Goal: Transaction & Acquisition: Purchase product/service

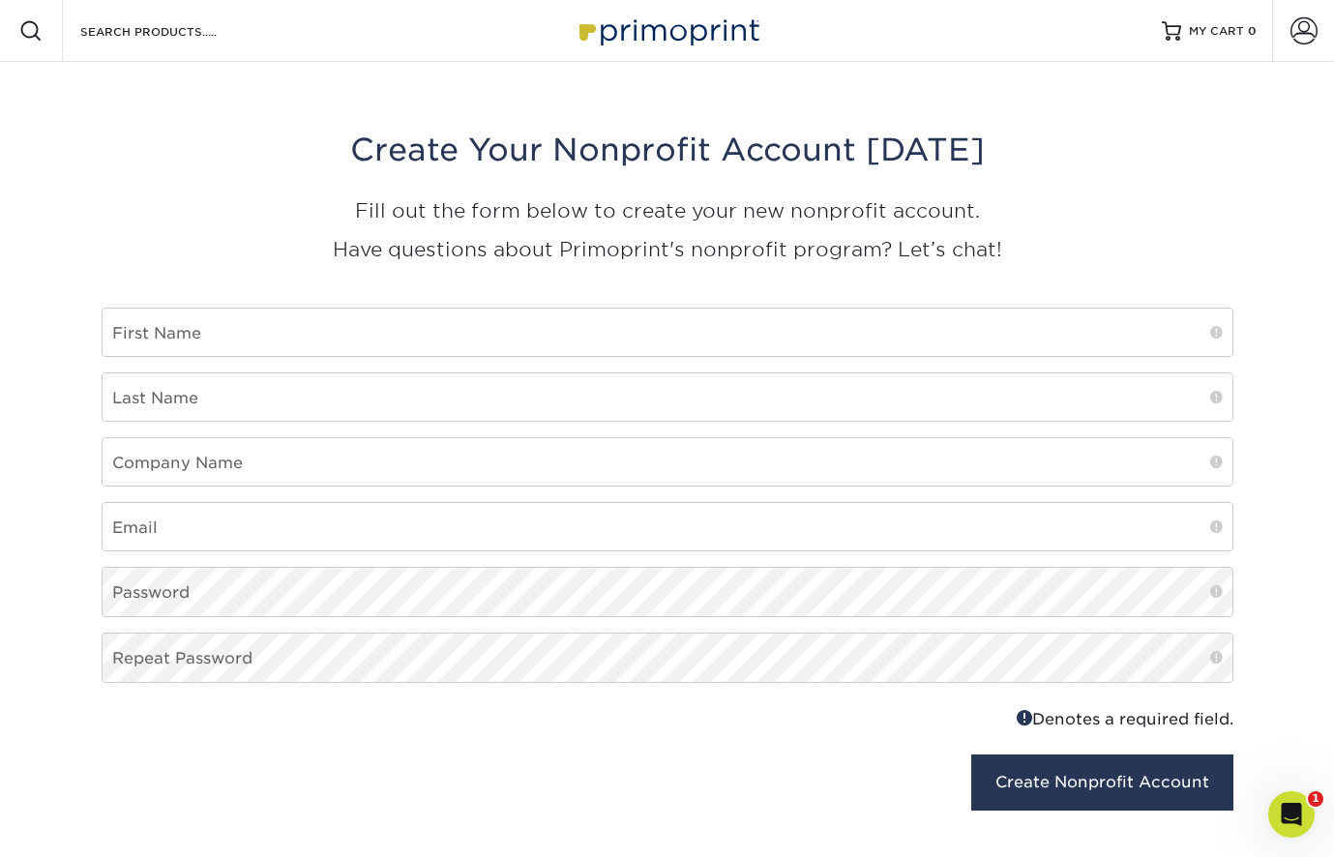
click at [701, 39] on img at bounding box center [667, 31] width 193 height 42
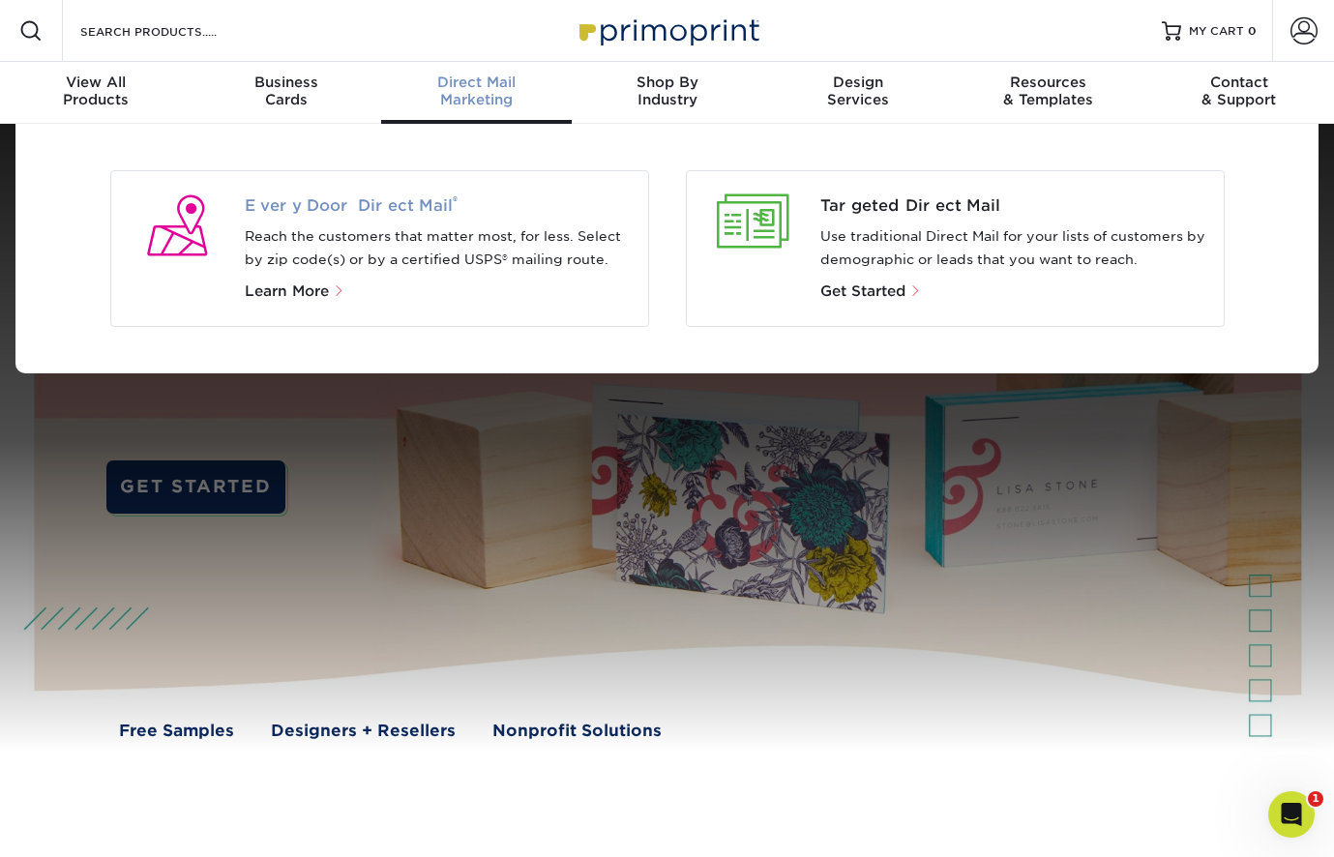
click at [391, 205] on span "Every Door Direct Mail ®" at bounding box center [439, 205] width 388 height 23
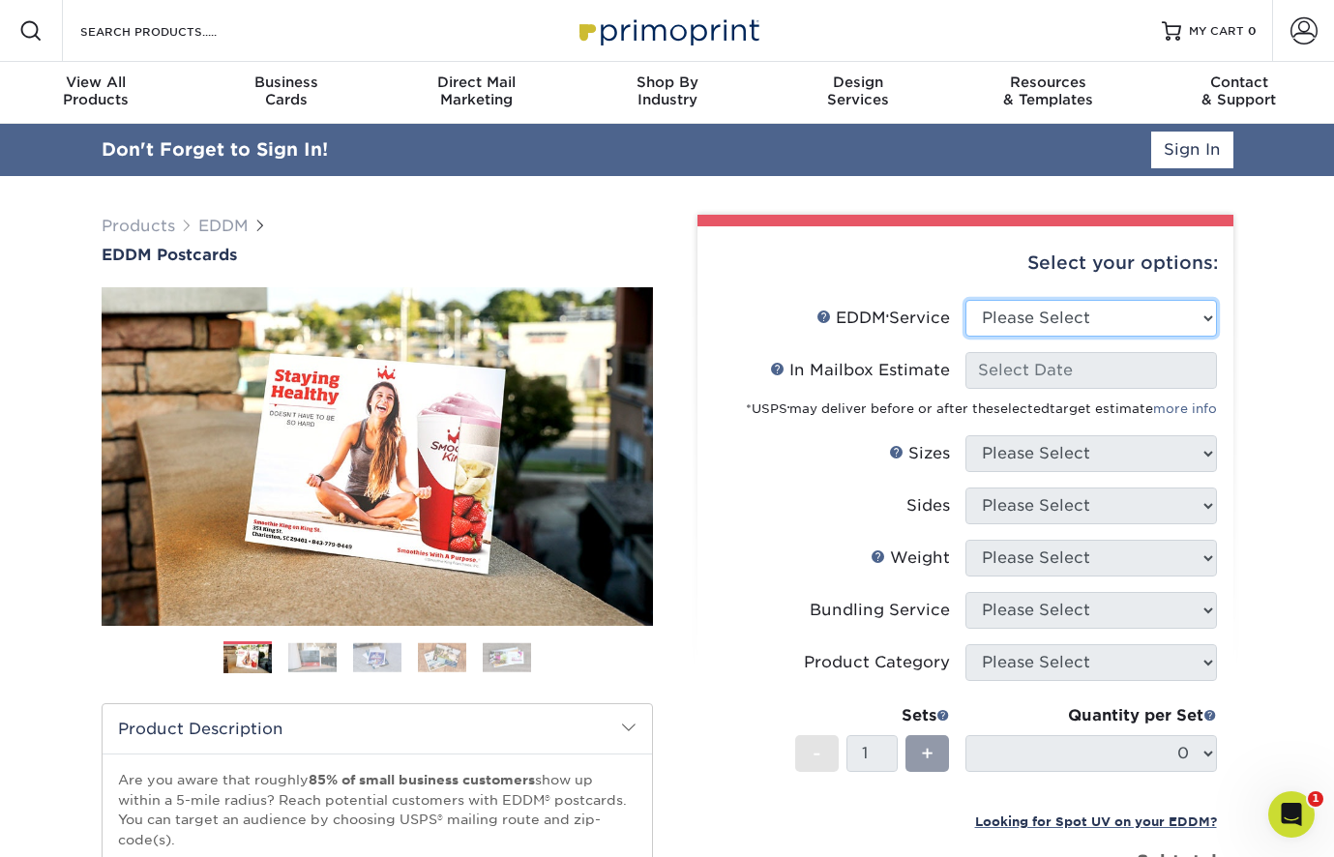
select select "full_service"
select select "-1"
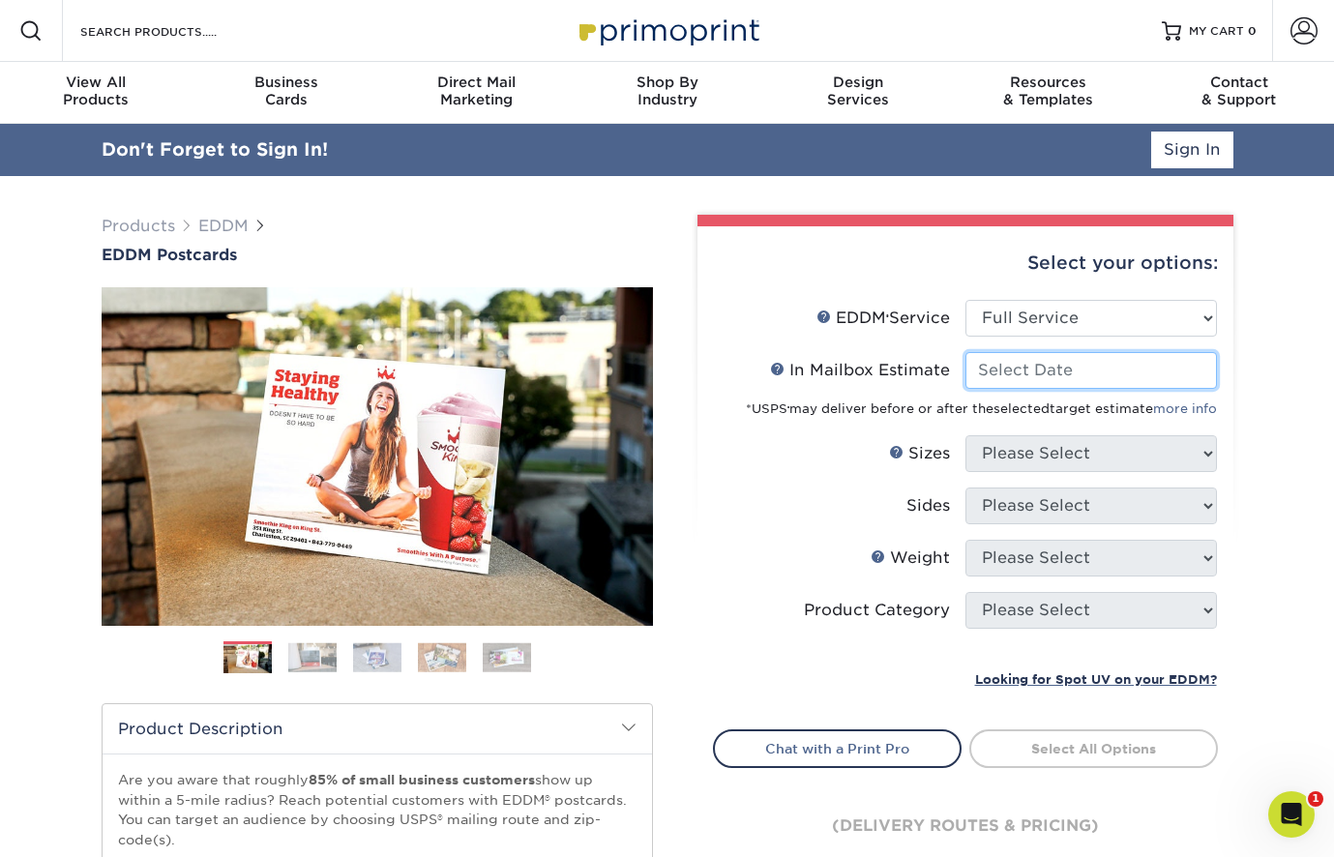
click at [1035, 366] on input "In Mailbox Estimate Help In Mailbox Estimate" at bounding box center [1090, 370] width 251 height 37
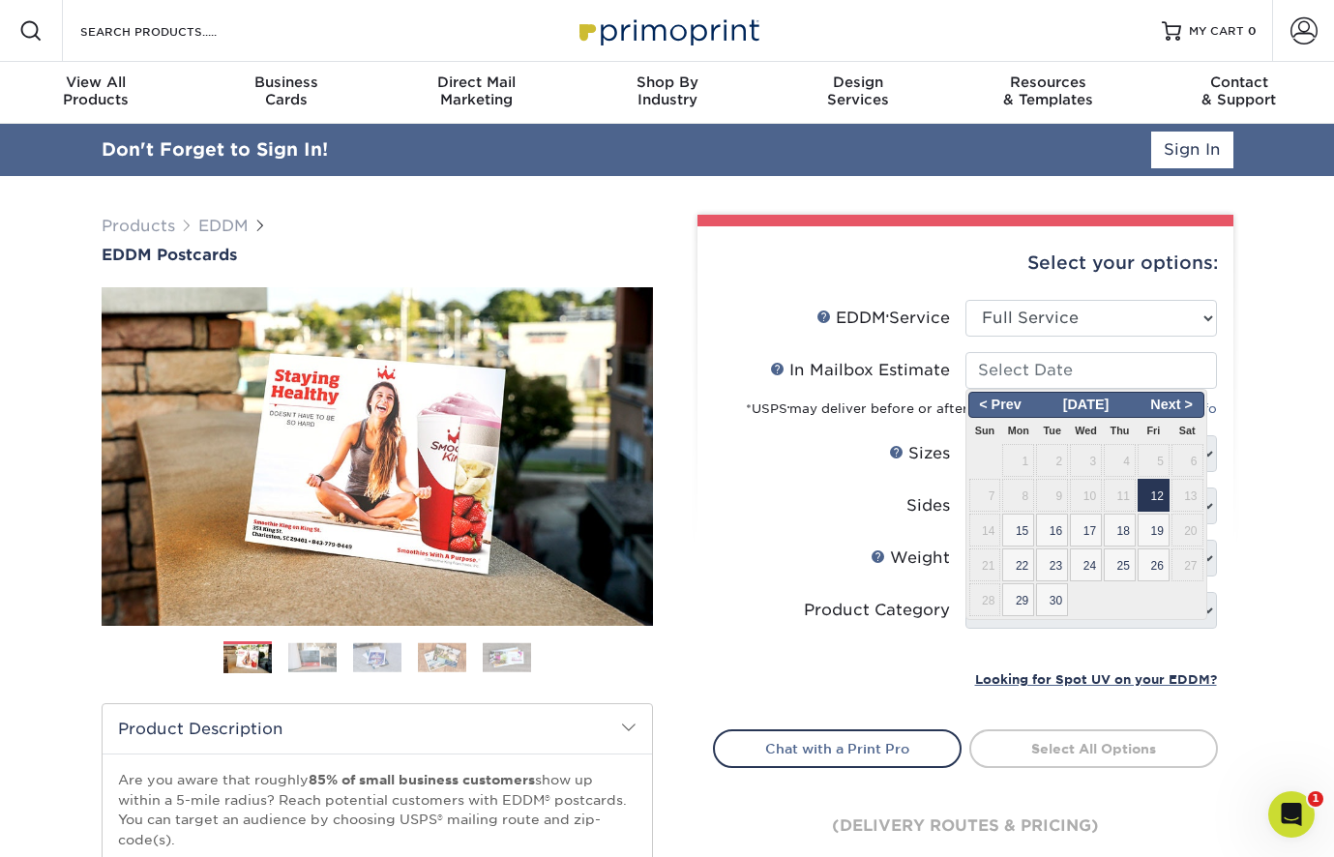
click at [1153, 498] on span "12" at bounding box center [1153, 495] width 32 height 33
type input "2025-09-12"
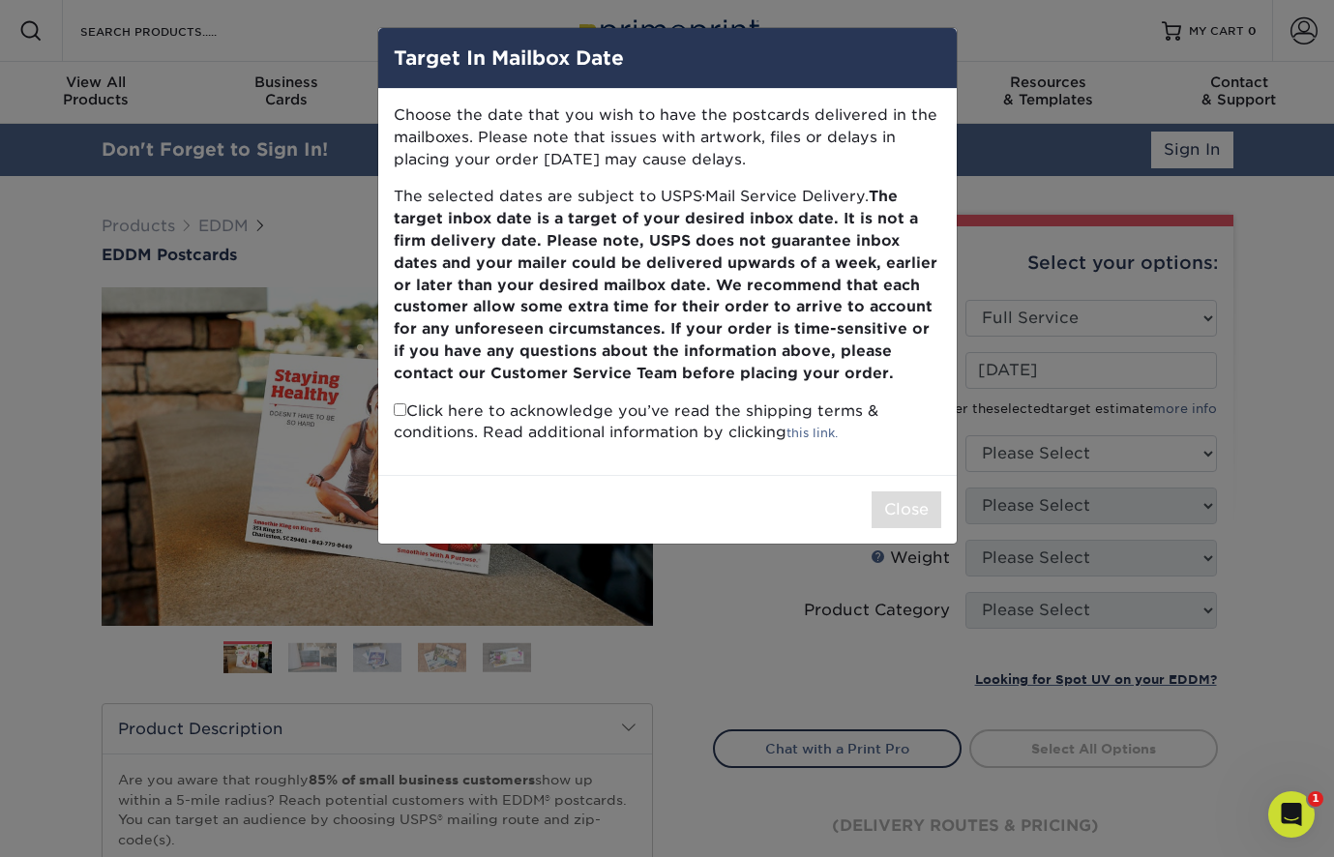
click at [399, 403] on input "checkbox" at bounding box center [400, 409] width 13 height 13
checkbox input "true"
click at [909, 491] on button "Close" at bounding box center [906, 509] width 70 height 37
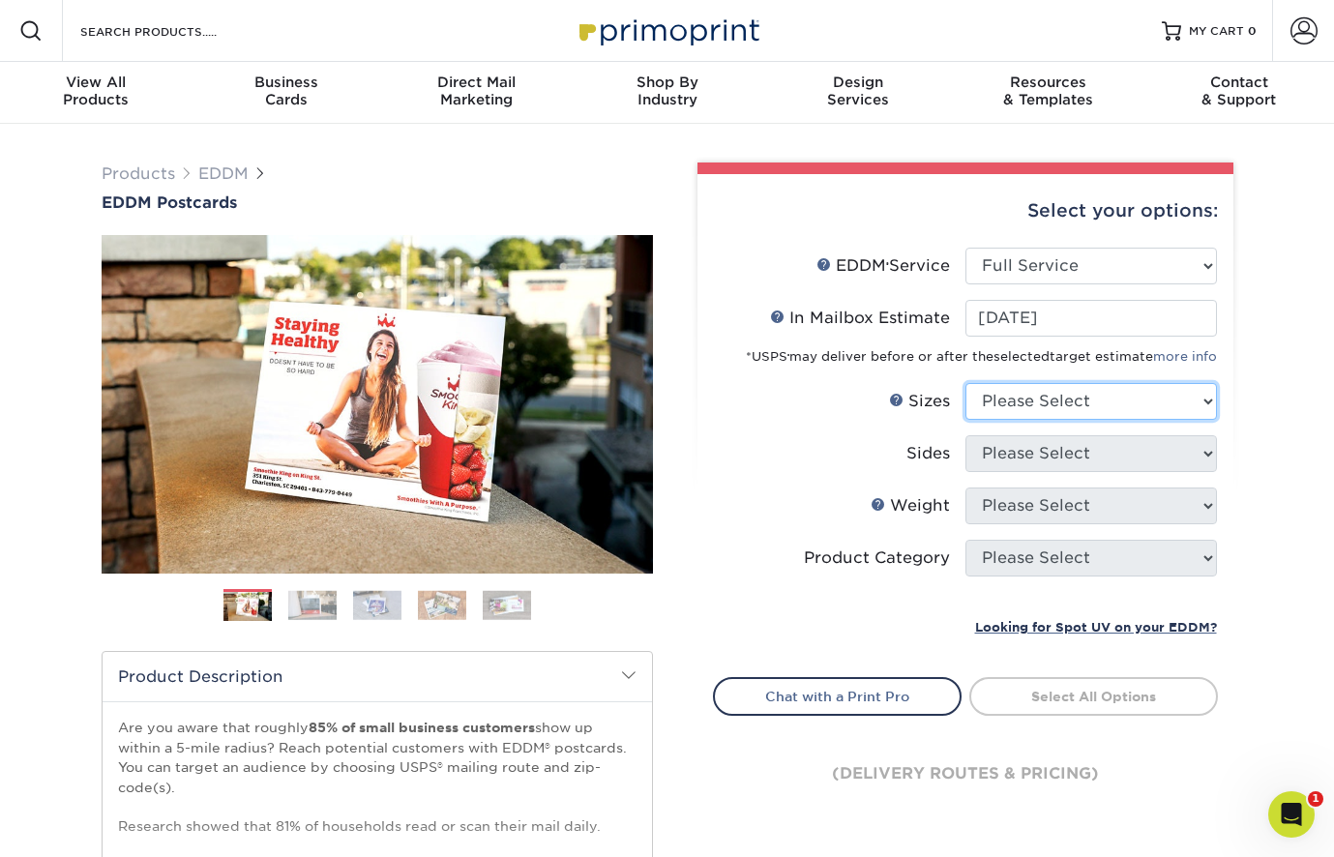
select select "6.50x8.00"
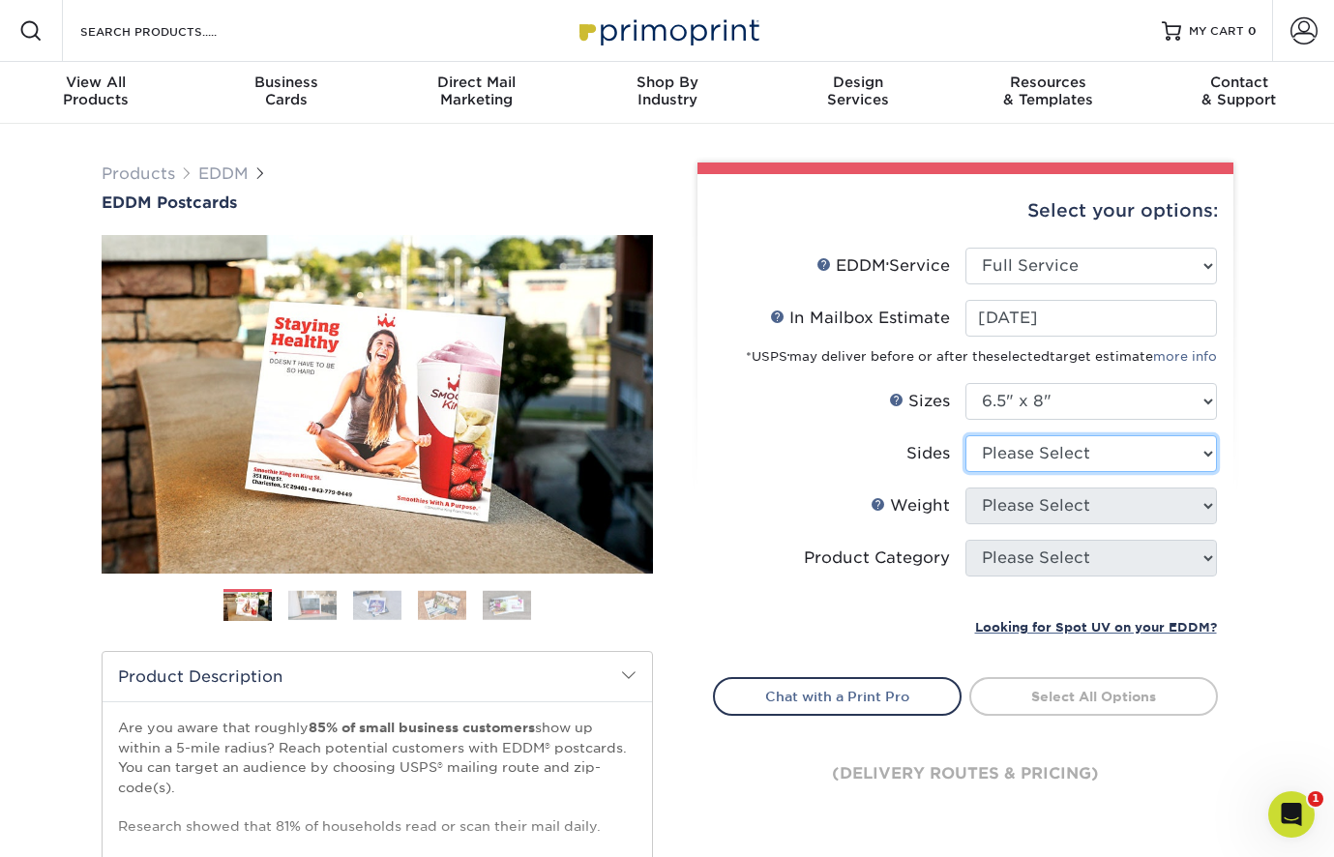
select select "13abbda7-1d64-4f25-8bb2-c179b224825d"
select select "16PT"
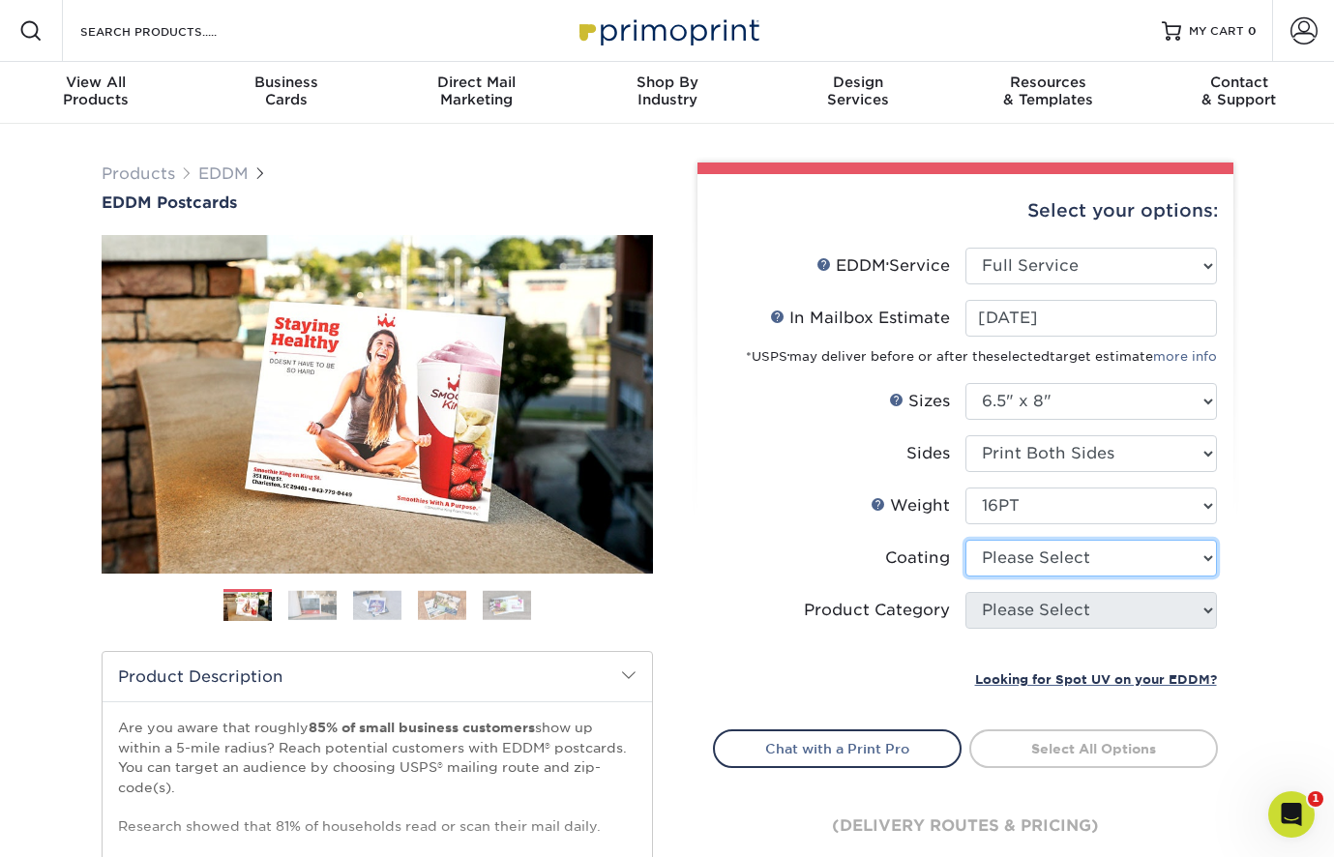
select select "121bb7b5-3b4d-429f-bd8d-bbf80e953313"
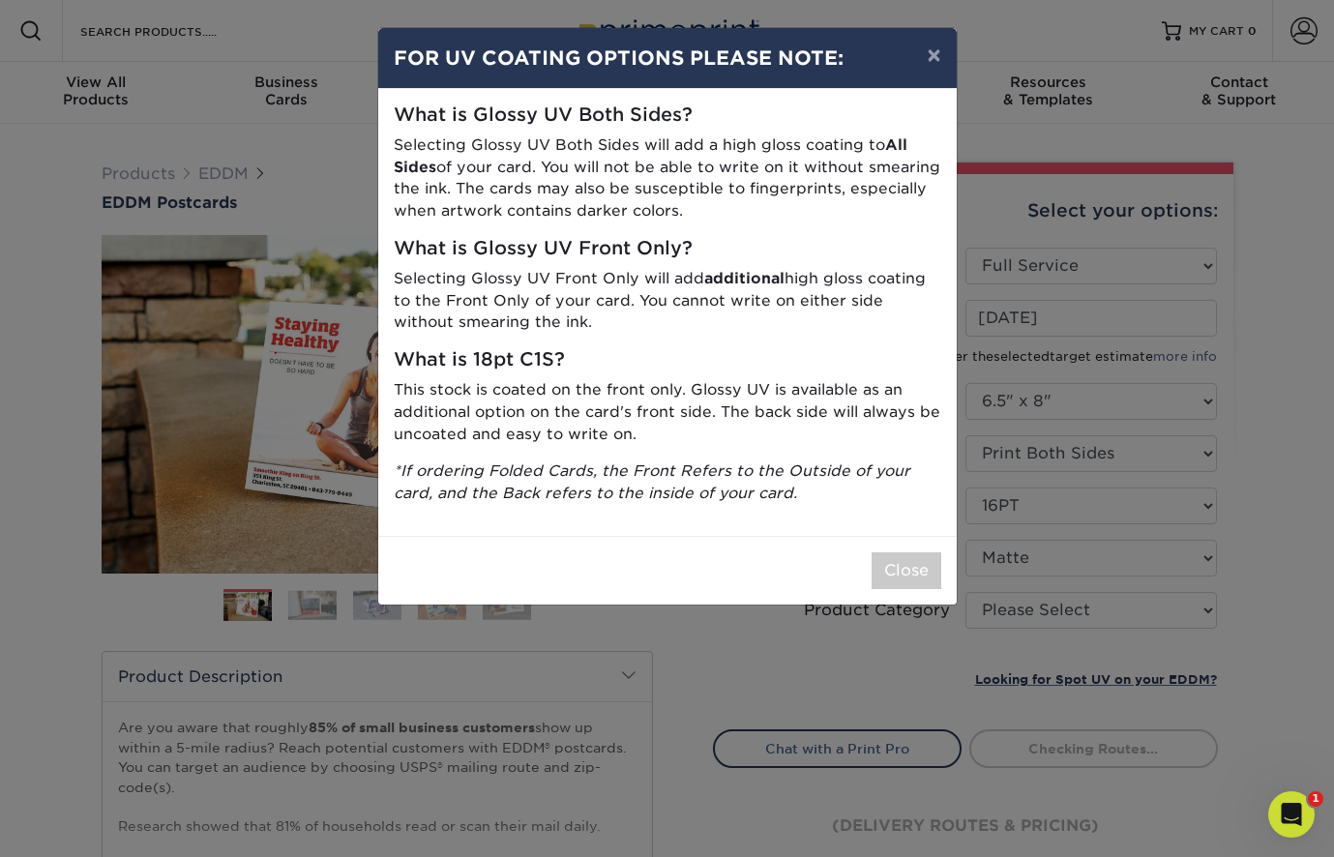
click at [1066, 613] on div "× FOR UV COATING OPTIONS PLEASE NOTE: What is Glossy UV Both Sides? Selecting G…" at bounding box center [667, 428] width 1334 height 857
click at [887, 562] on button "Close" at bounding box center [906, 570] width 70 height 37
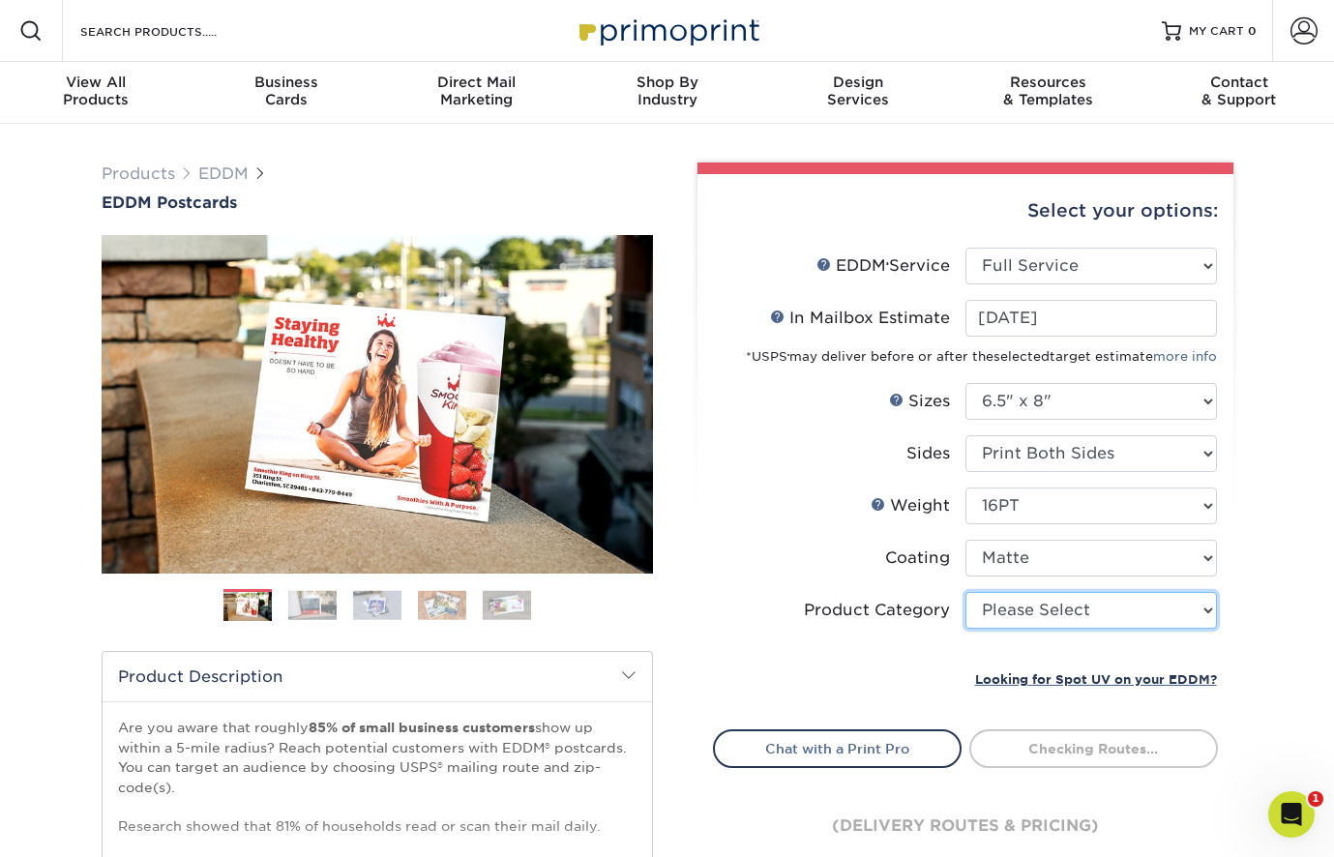
select select "9b7272e0-d6c8-4c3c-8e97-d3a1bcdab858"
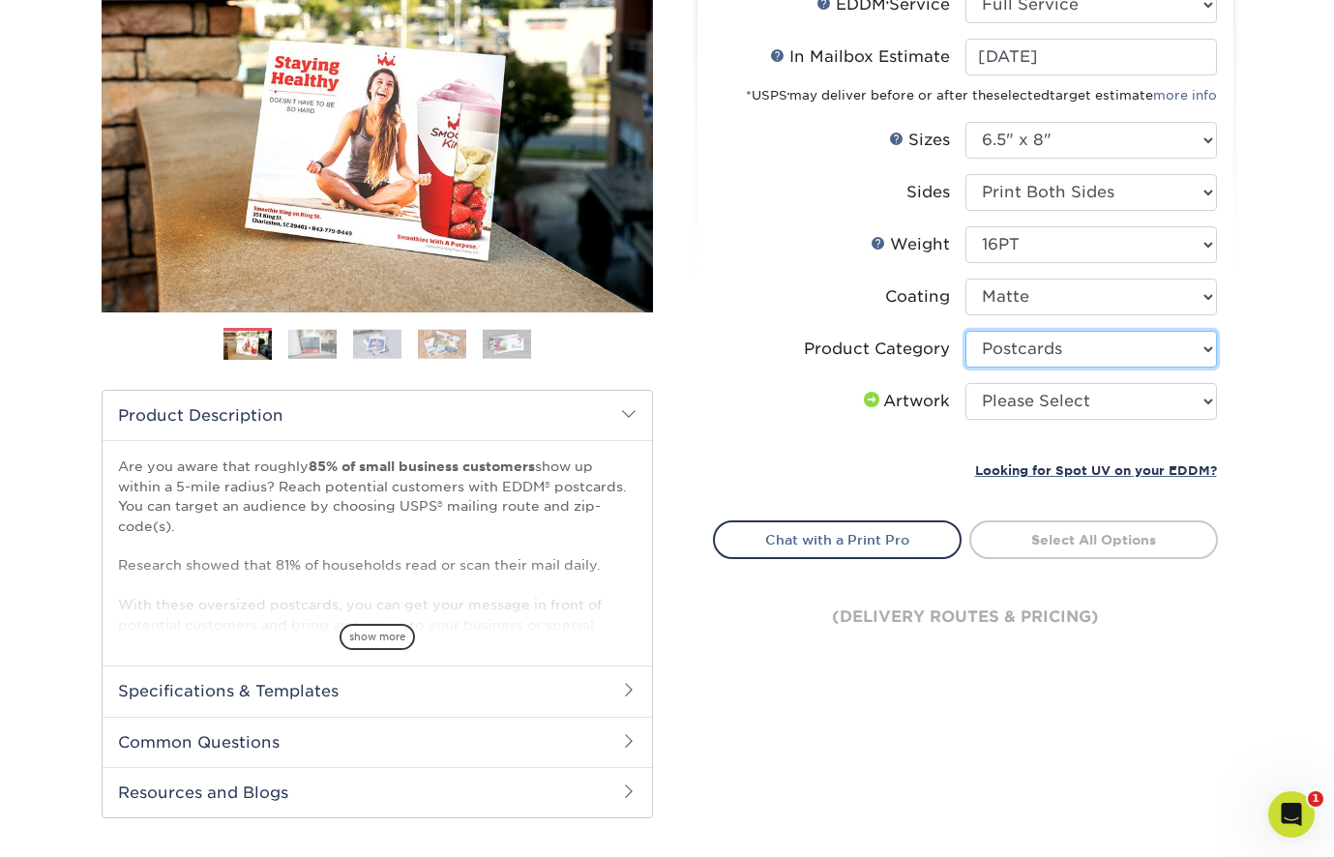
scroll to position [263, 0]
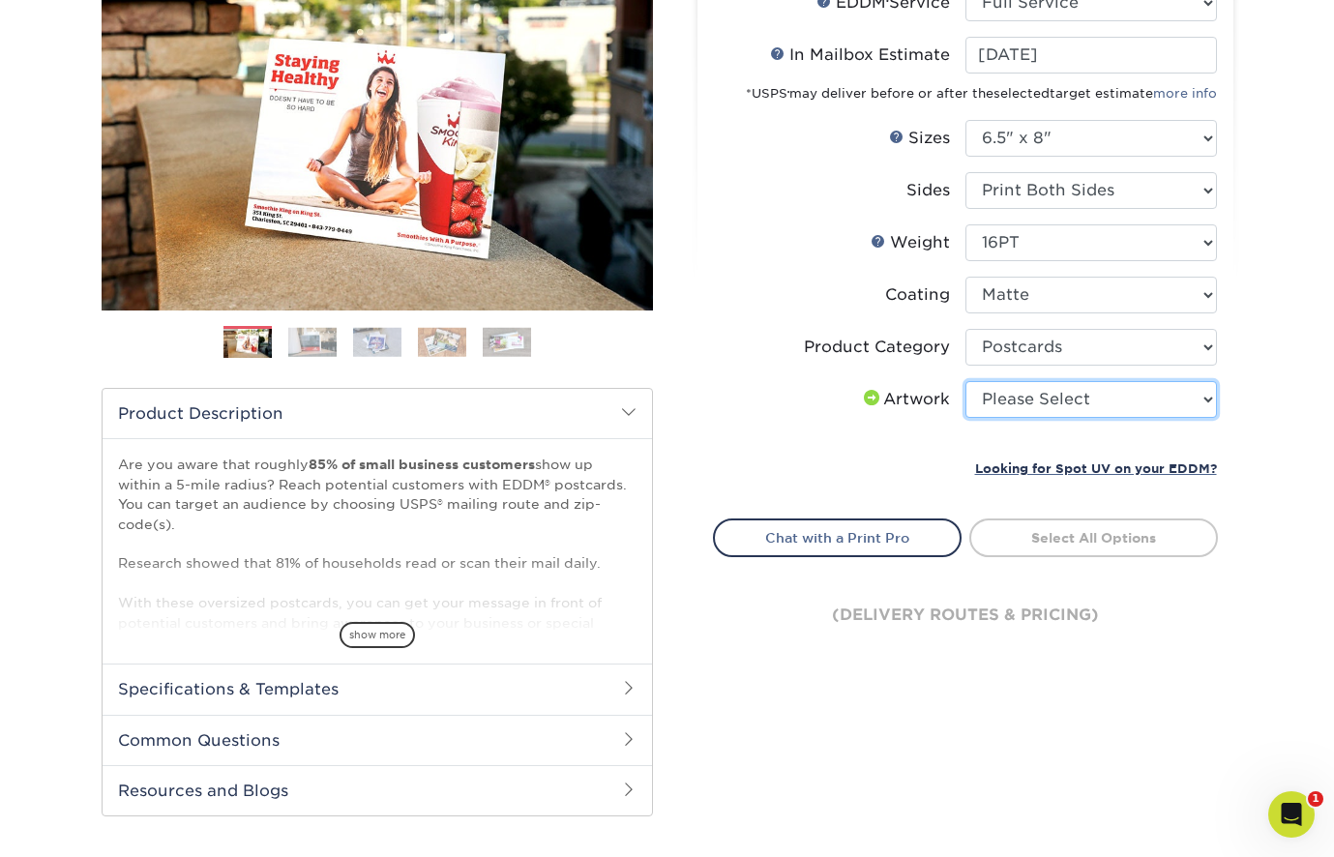
select select "upload"
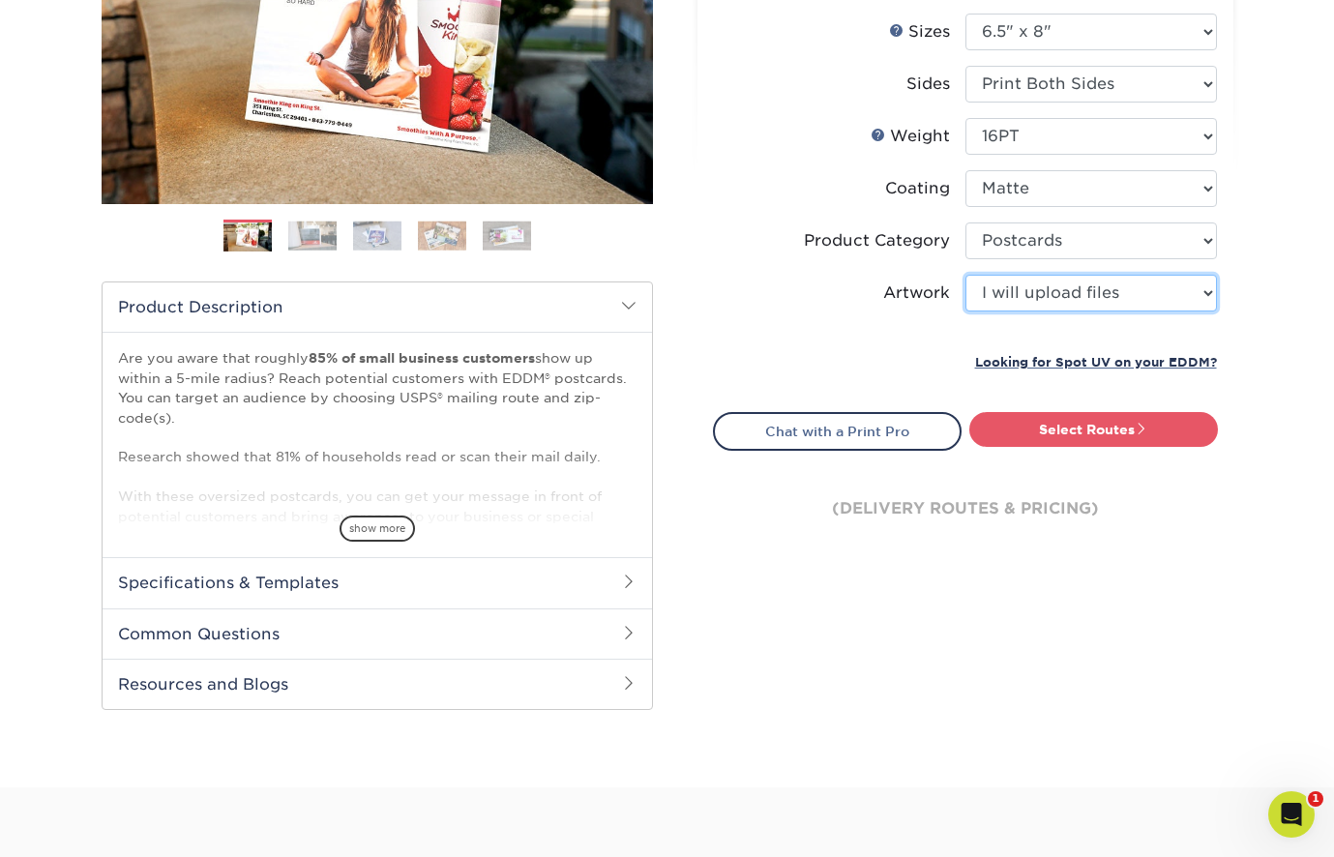
scroll to position [370, 0]
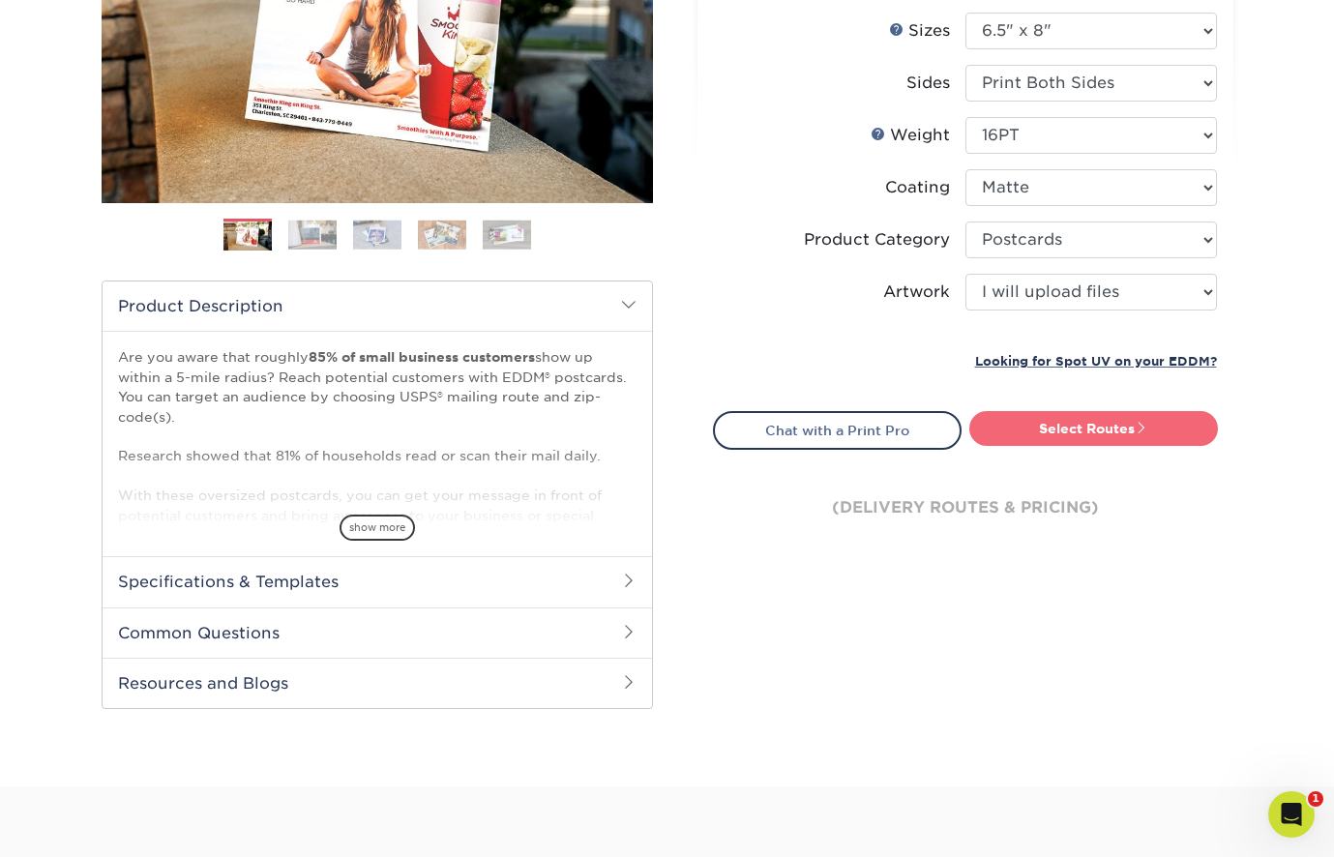
click at [1107, 424] on link "Select Routes" at bounding box center [1093, 428] width 249 height 35
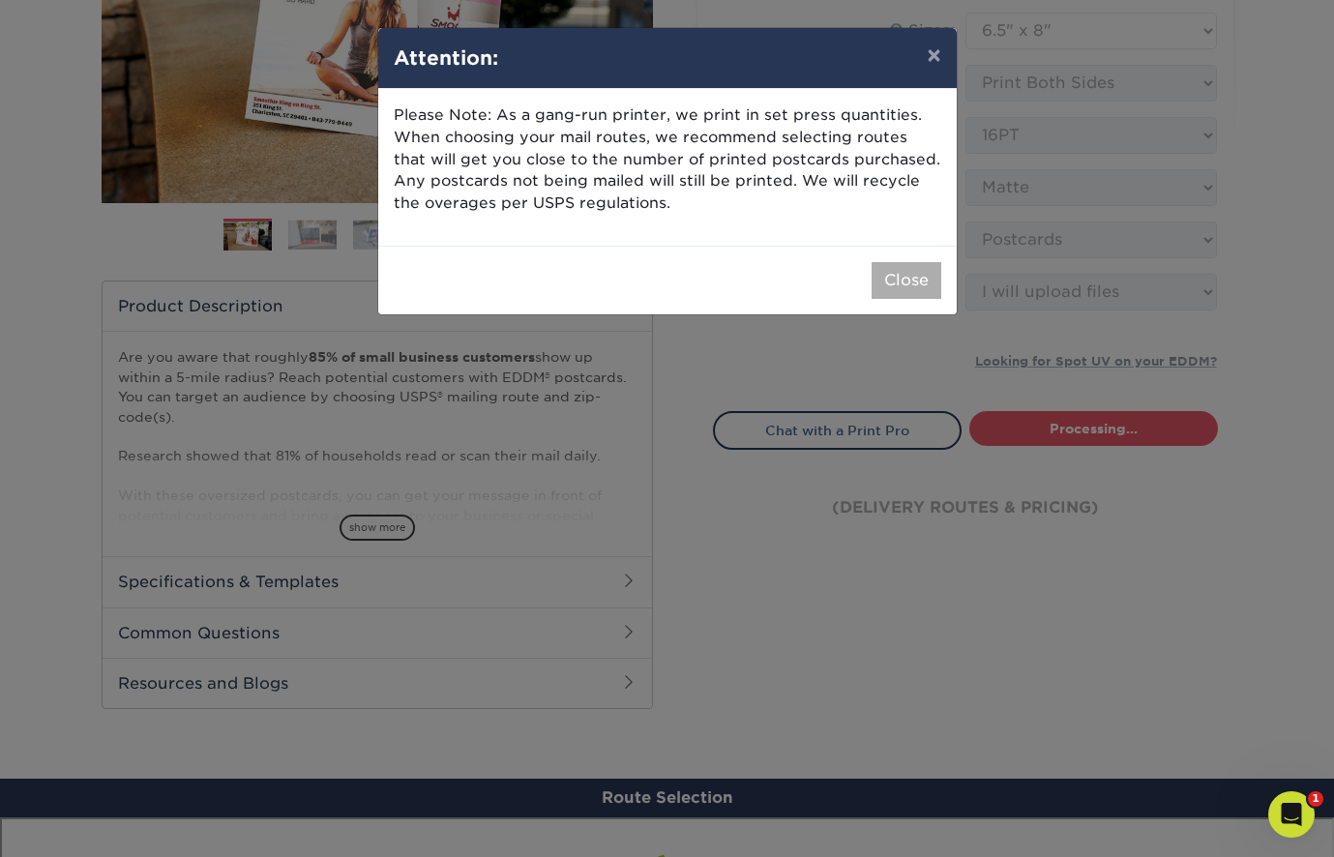
click at [900, 283] on button "Close" at bounding box center [906, 280] width 70 height 37
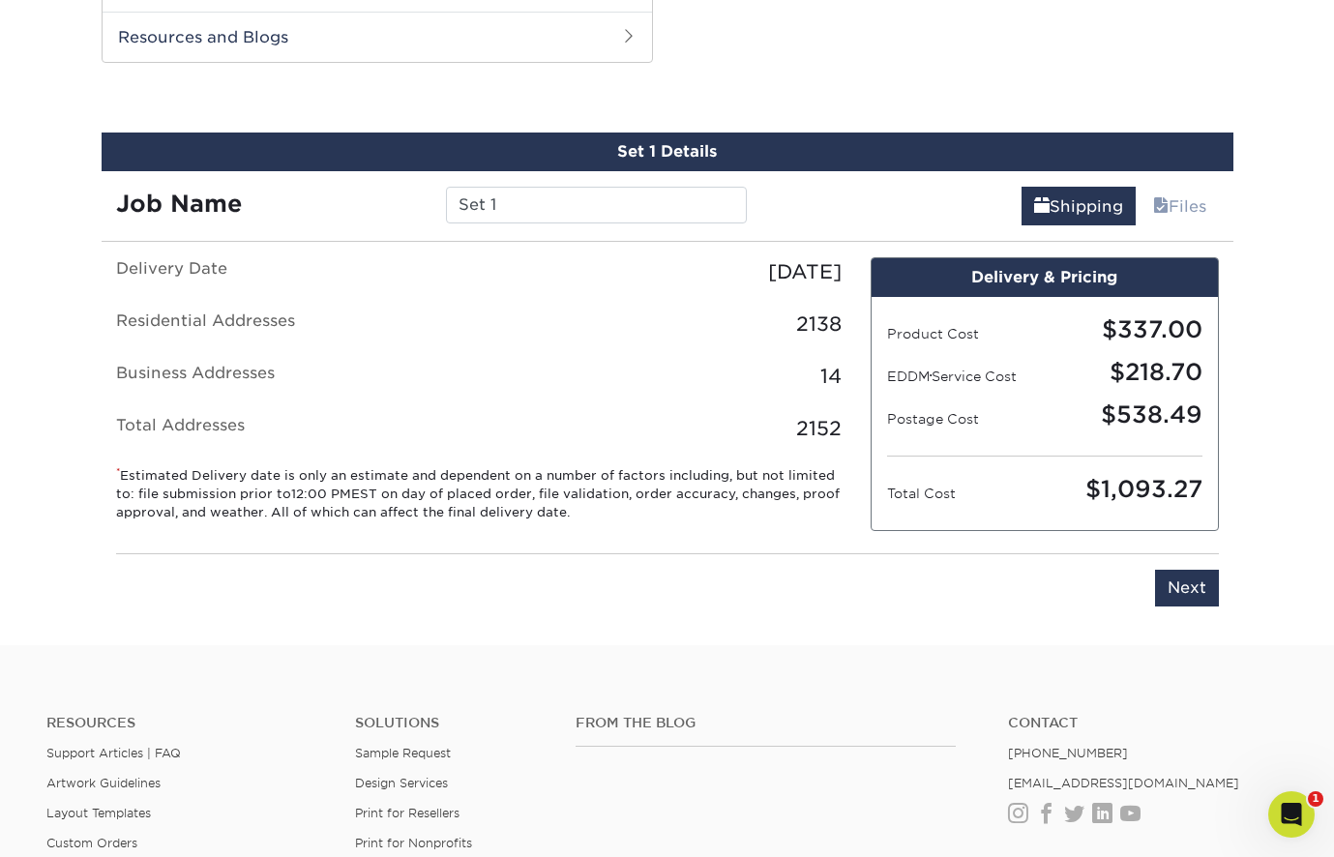
scroll to position [1050, 0]
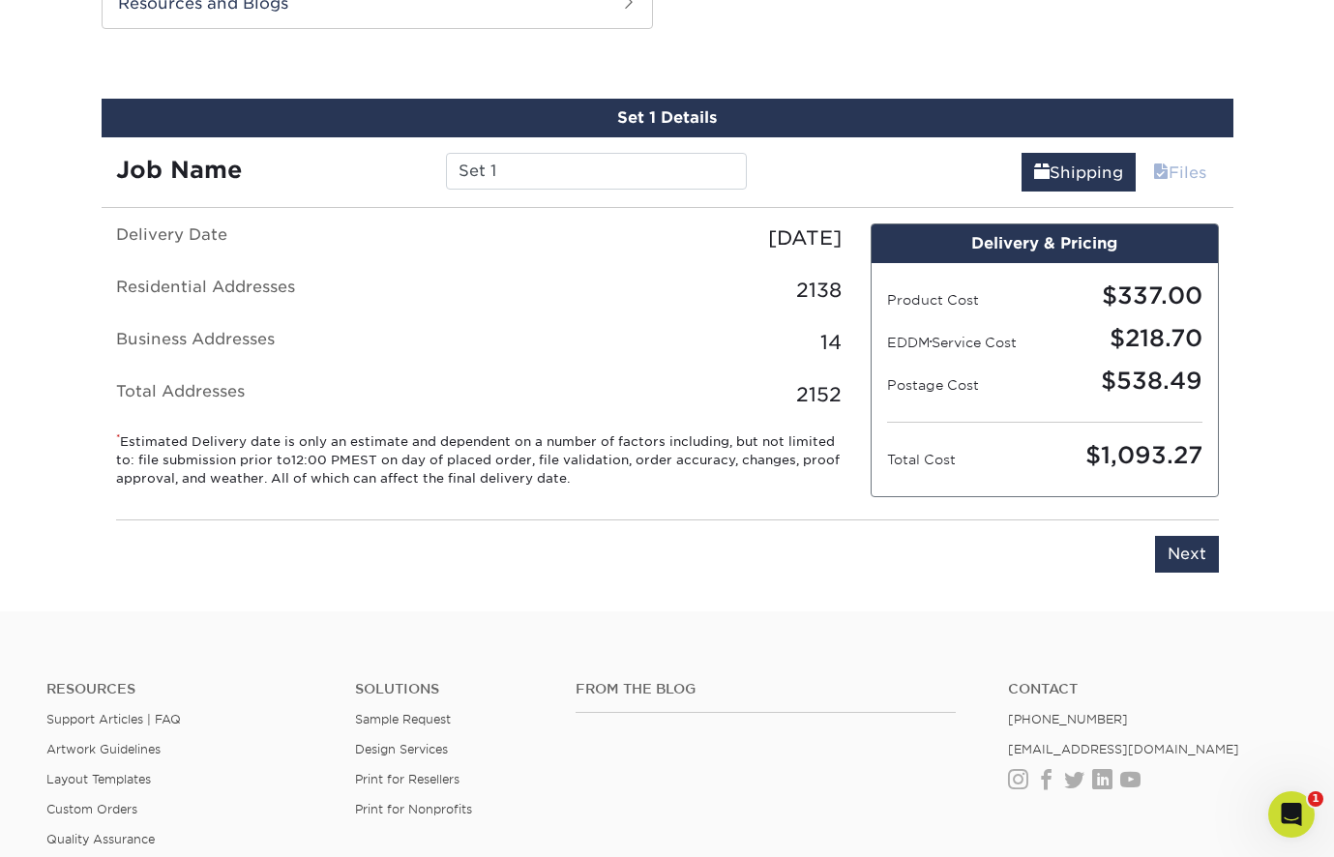
click at [1161, 155] on link "Files" at bounding box center [1179, 172] width 78 height 39
click at [1163, 164] on link "Files" at bounding box center [1179, 172] width 78 height 39
click at [1071, 162] on link "Shipping" at bounding box center [1078, 172] width 114 height 39
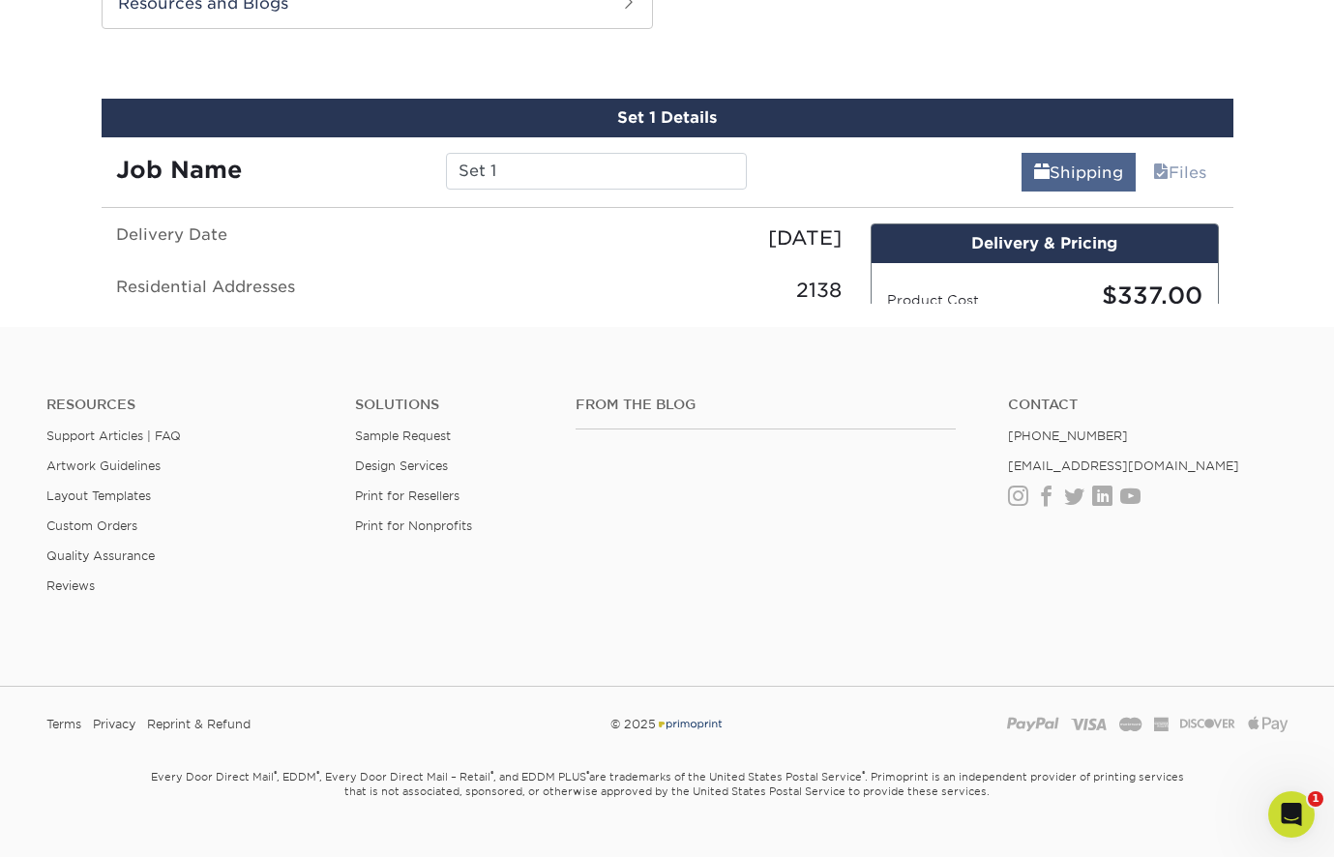
scroll to position [988, 0]
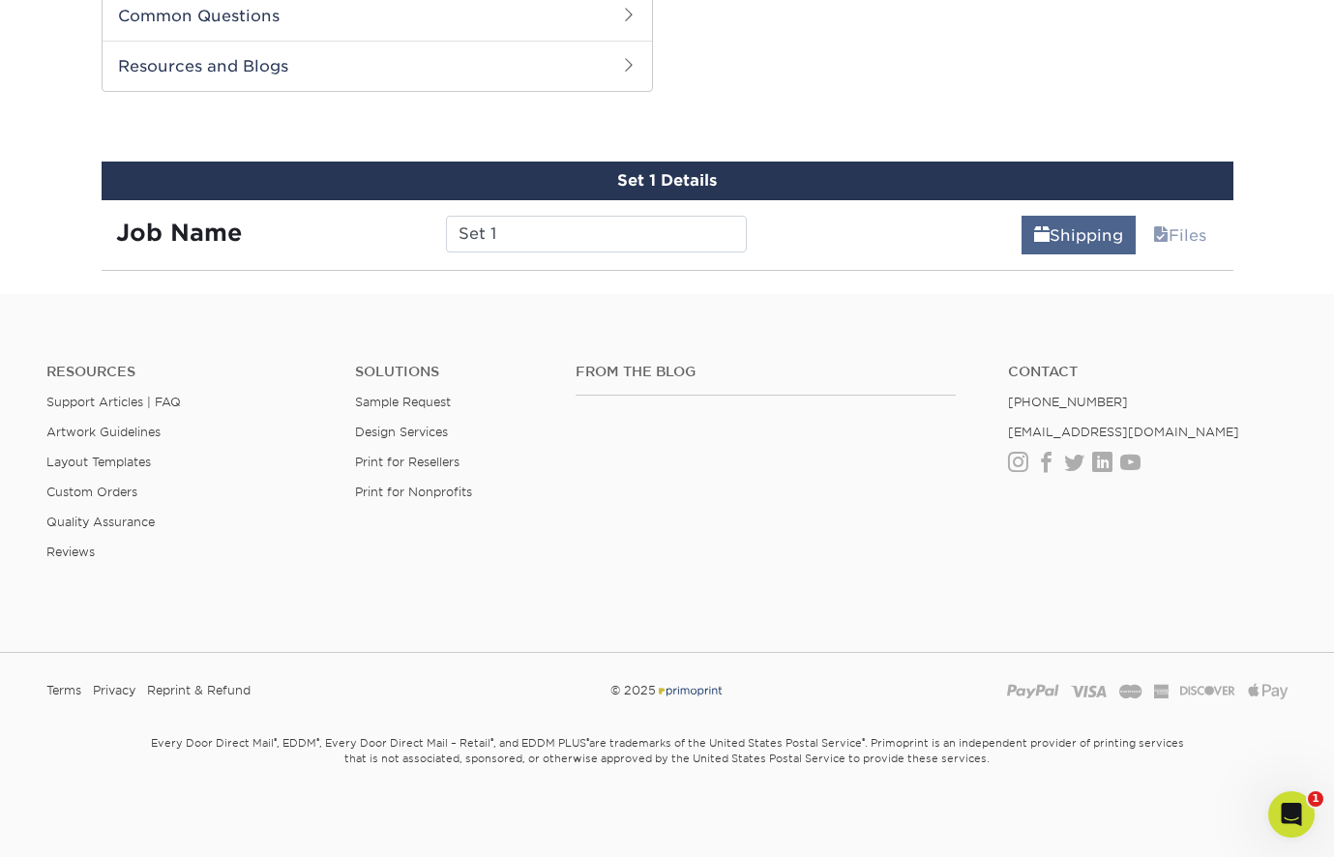
click at [1064, 239] on link "Shipping" at bounding box center [1078, 235] width 114 height 39
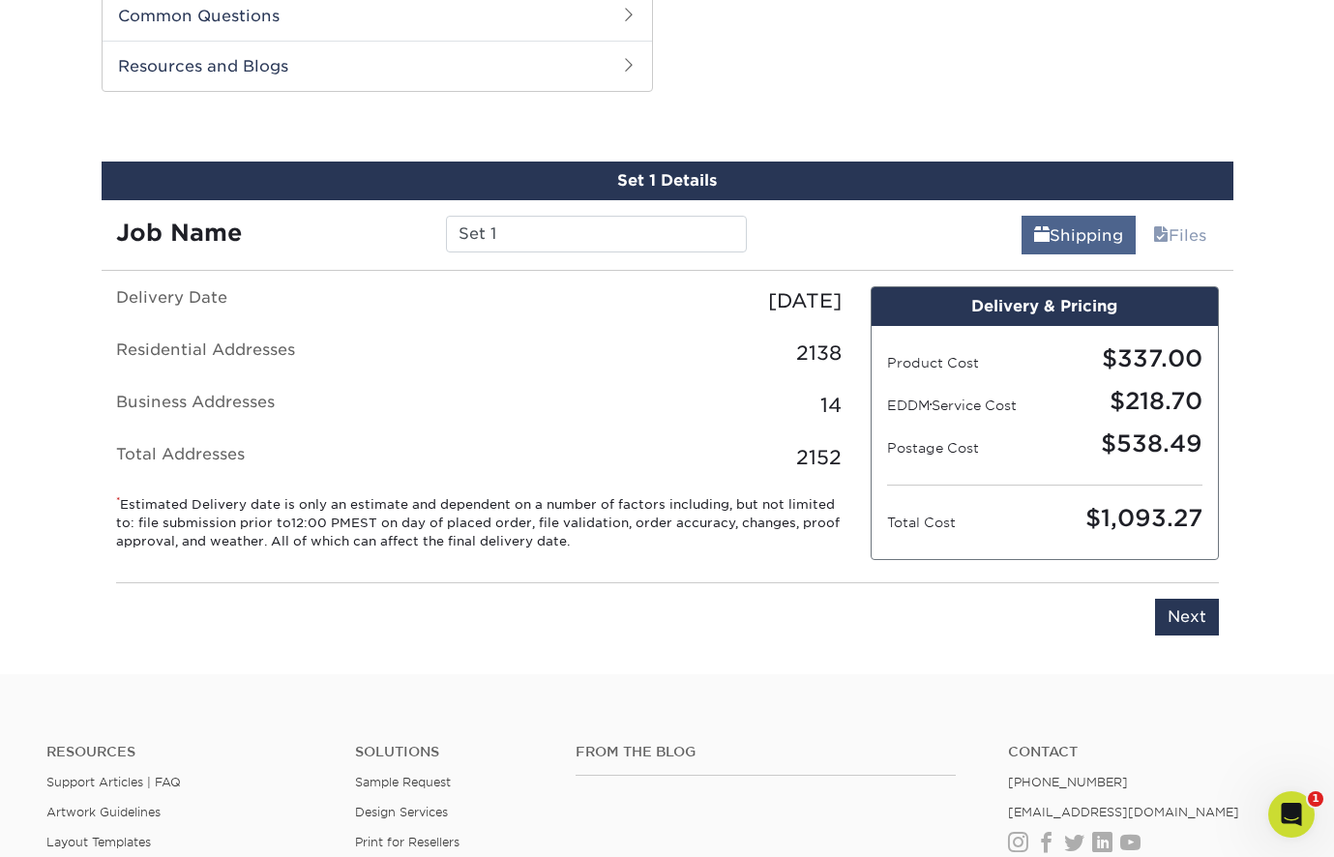
click at [1056, 234] on link "Shipping" at bounding box center [1078, 235] width 114 height 39
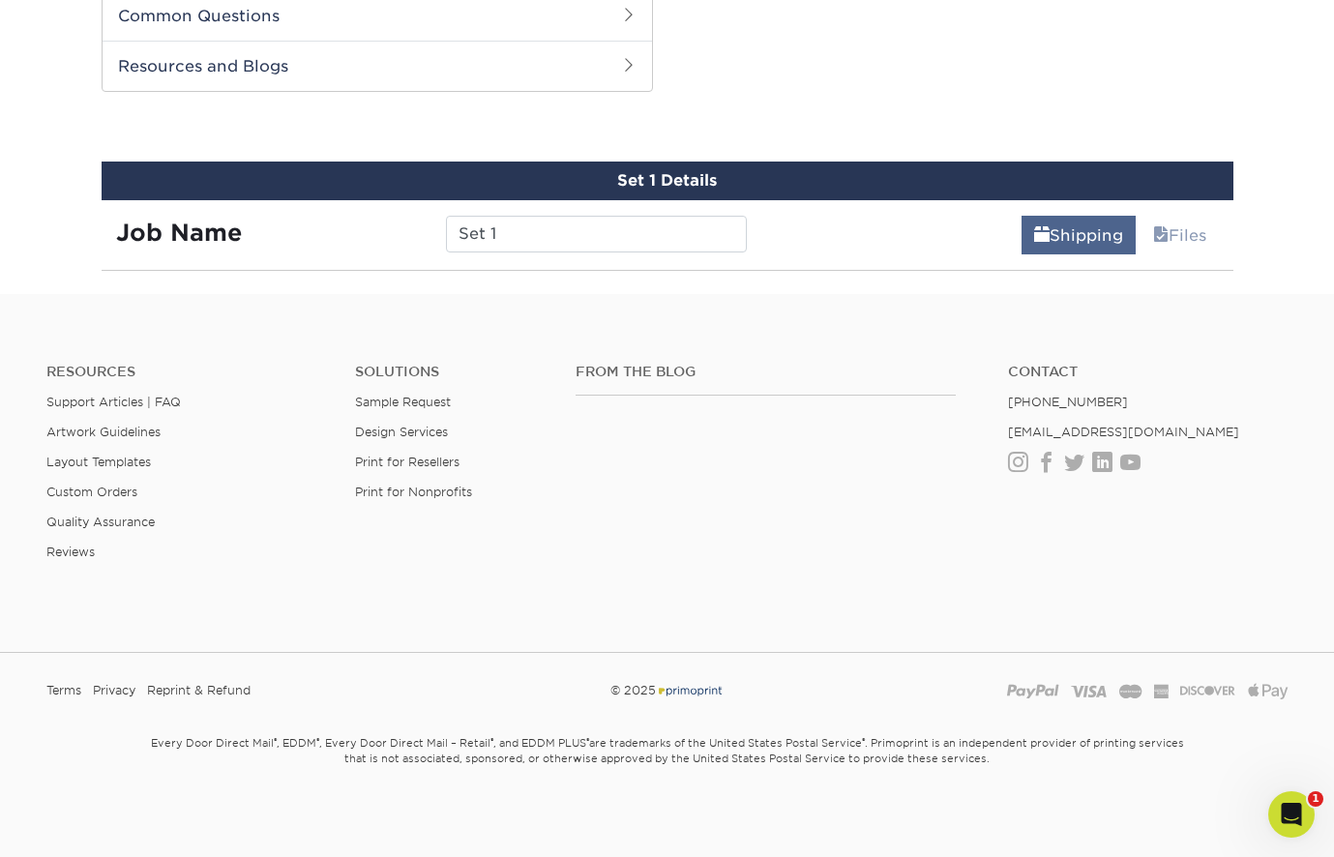
click at [1056, 234] on link "Shipping" at bounding box center [1078, 235] width 114 height 39
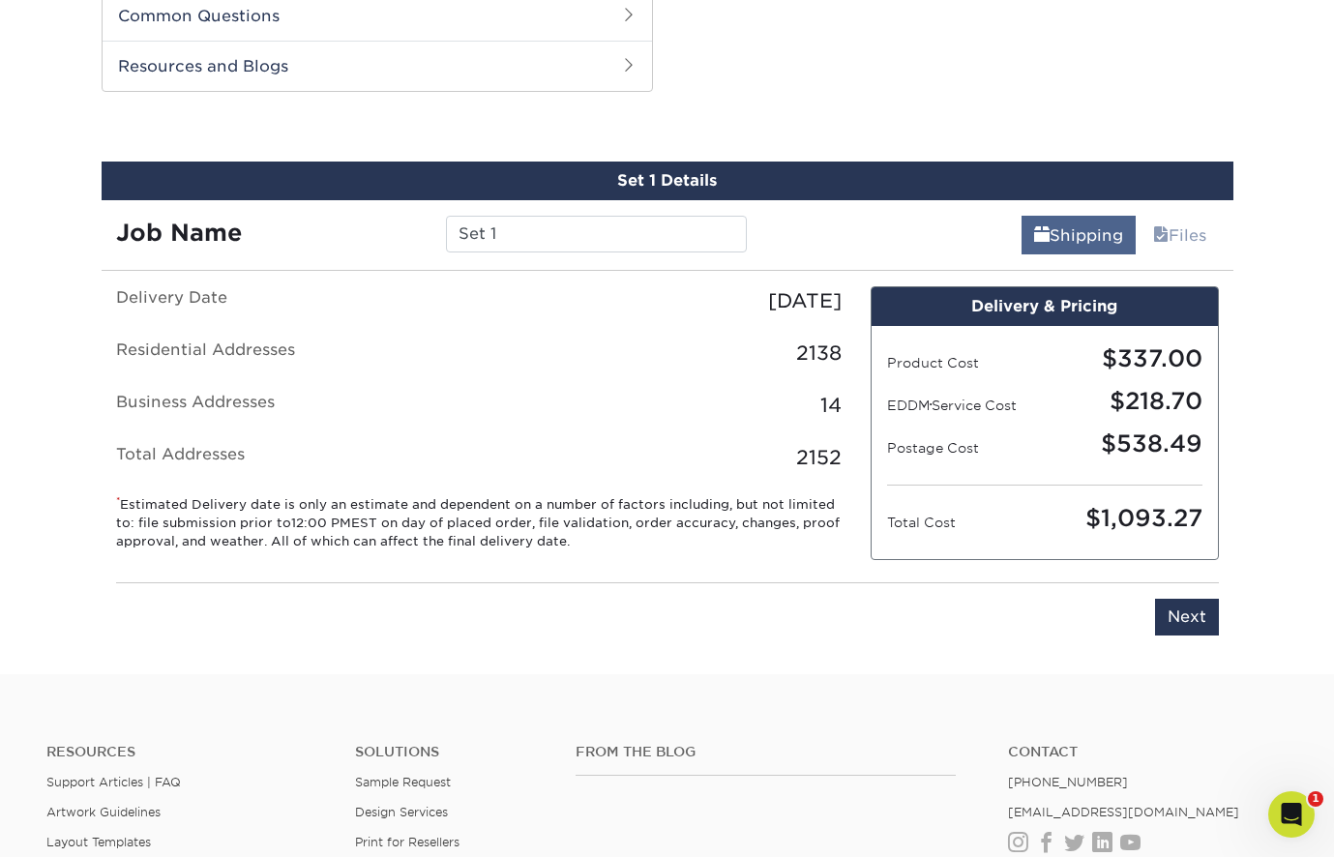
click at [1056, 234] on link "Shipping" at bounding box center [1078, 235] width 114 height 39
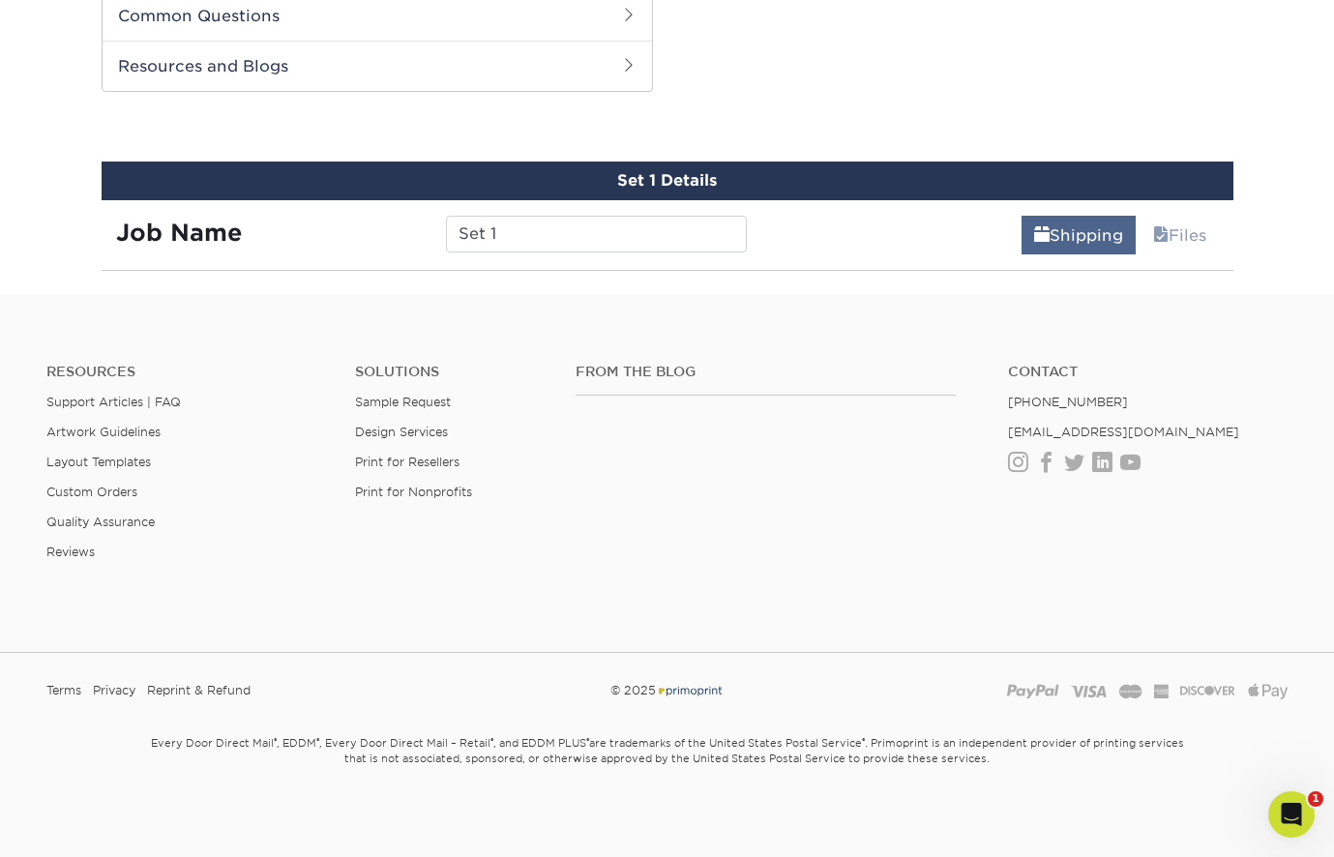
click at [1056, 234] on link "Shipping" at bounding box center [1078, 235] width 114 height 39
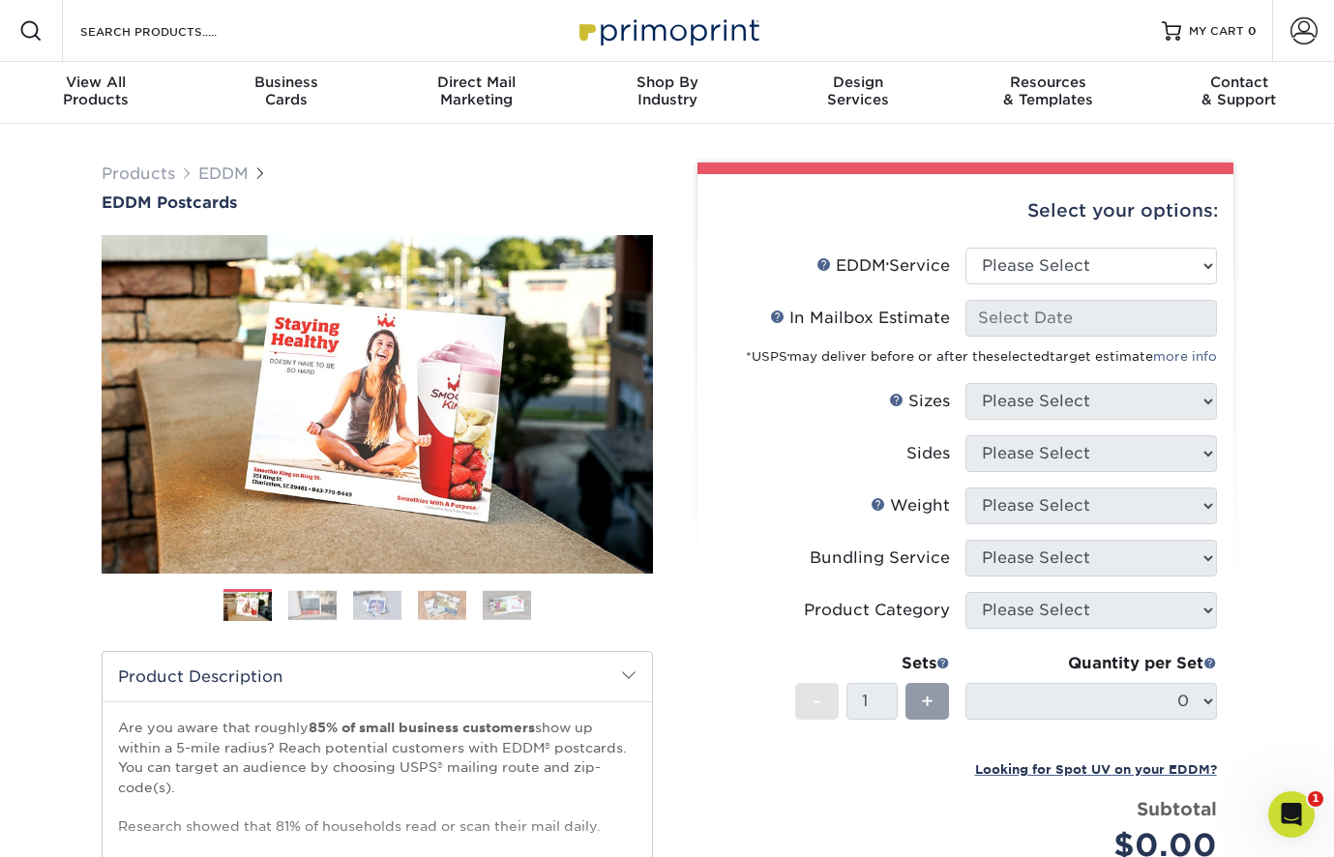
click at [1036, 248] on div "Select your options:" at bounding box center [965, 211] width 505 height 74
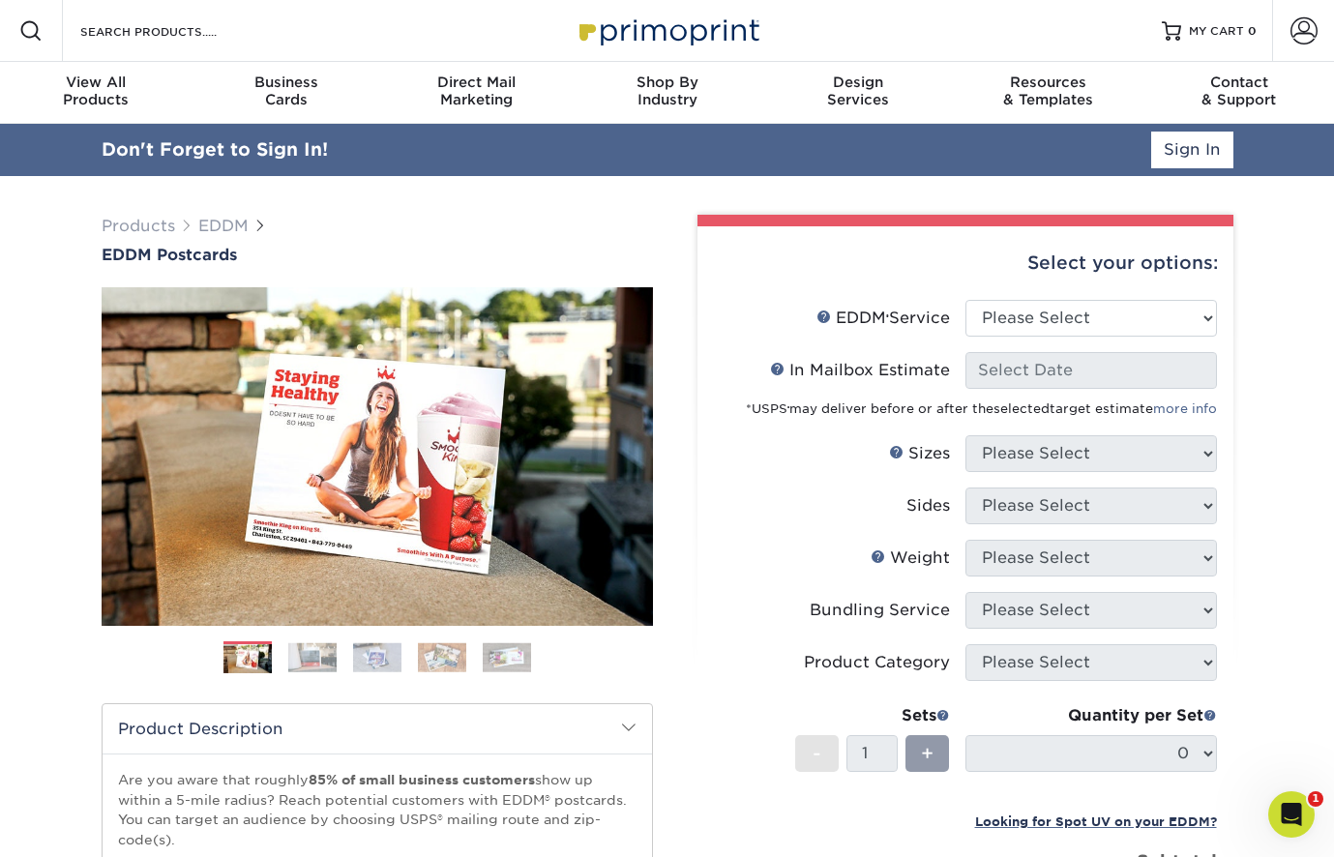
click at [1038, 296] on div "Select your options:" at bounding box center [965, 263] width 505 height 74
select select "full_service"
select select "-1"
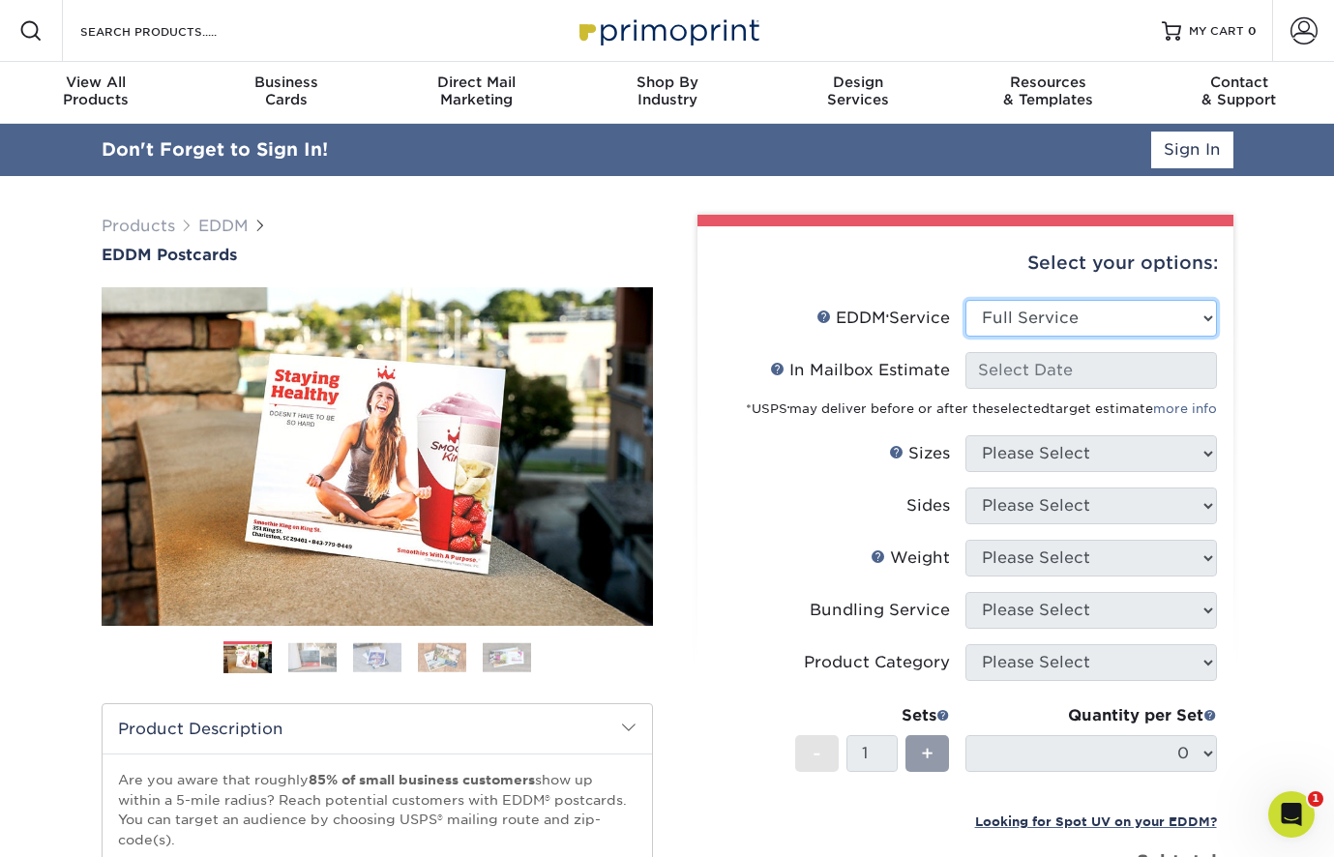
select select "-1"
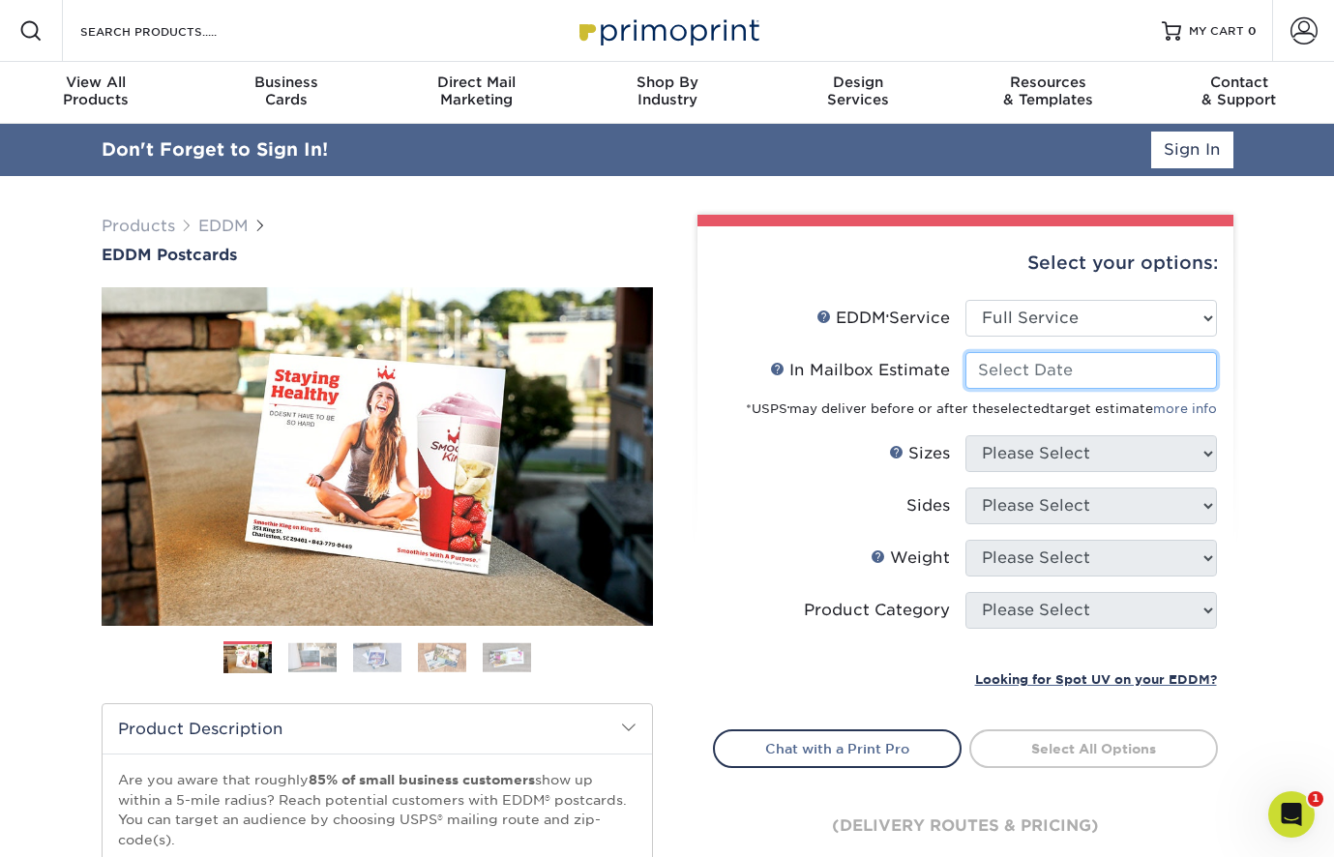
click at [1078, 370] on input "In Mailbox Estimate Help In Mailbox Estimate" at bounding box center [1090, 370] width 251 height 37
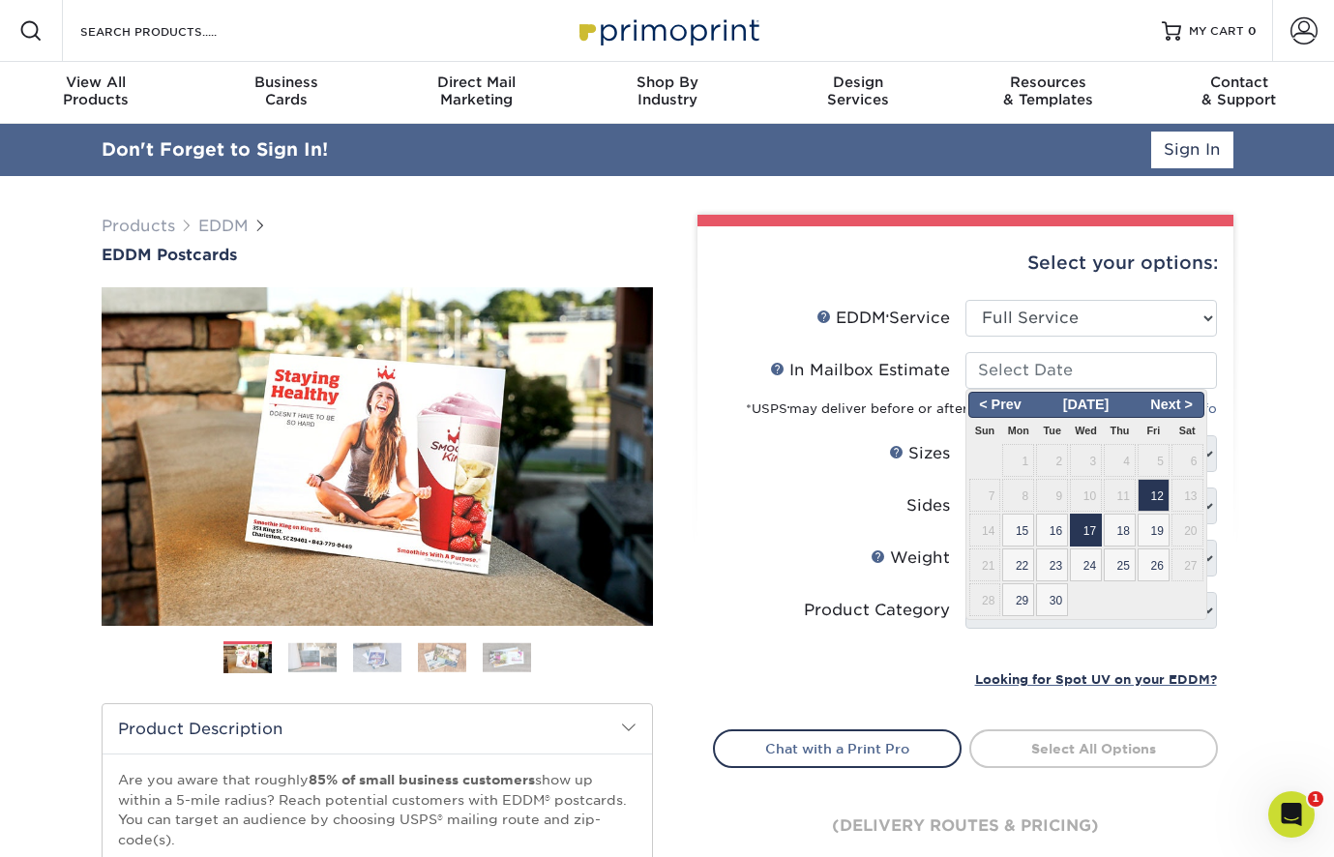
click at [1079, 526] on span "17" at bounding box center [1086, 530] width 32 height 33
type input "2025-09-17"
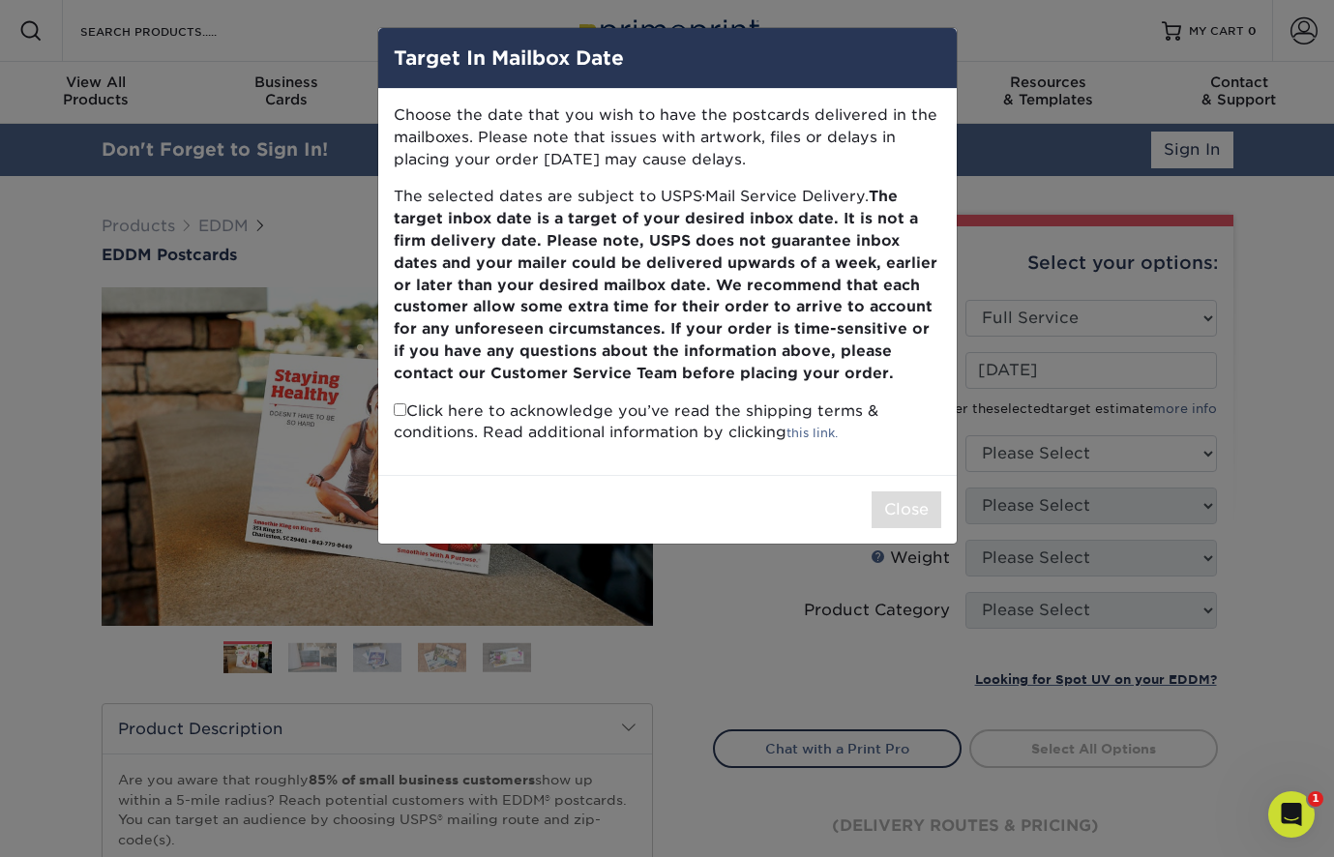
click at [399, 403] on input "checkbox" at bounding box center [400, 409] width 13 height 13
checkbox input "true"
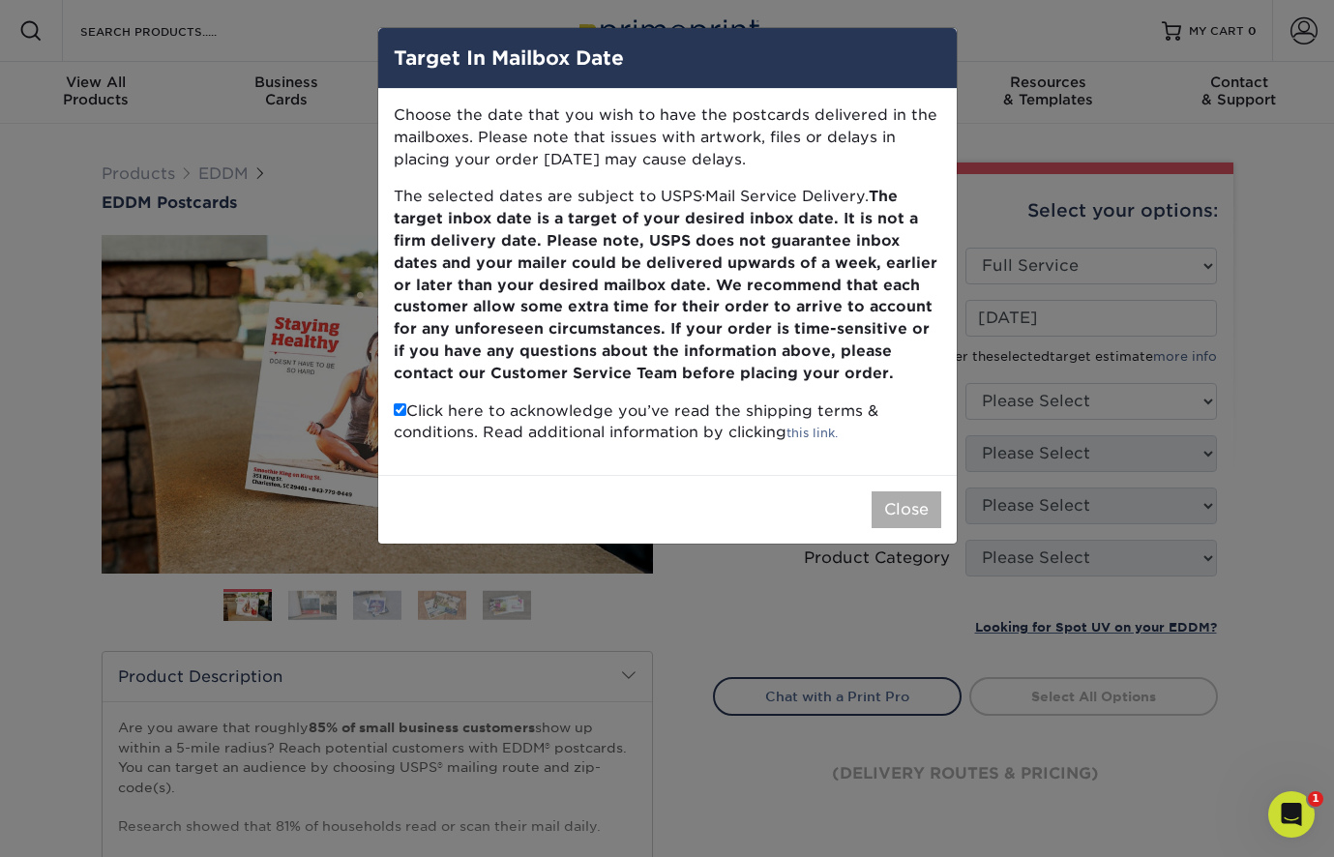
click at [882, 505] on button "Close" at bounding box center [906, 509] width 70 height 37
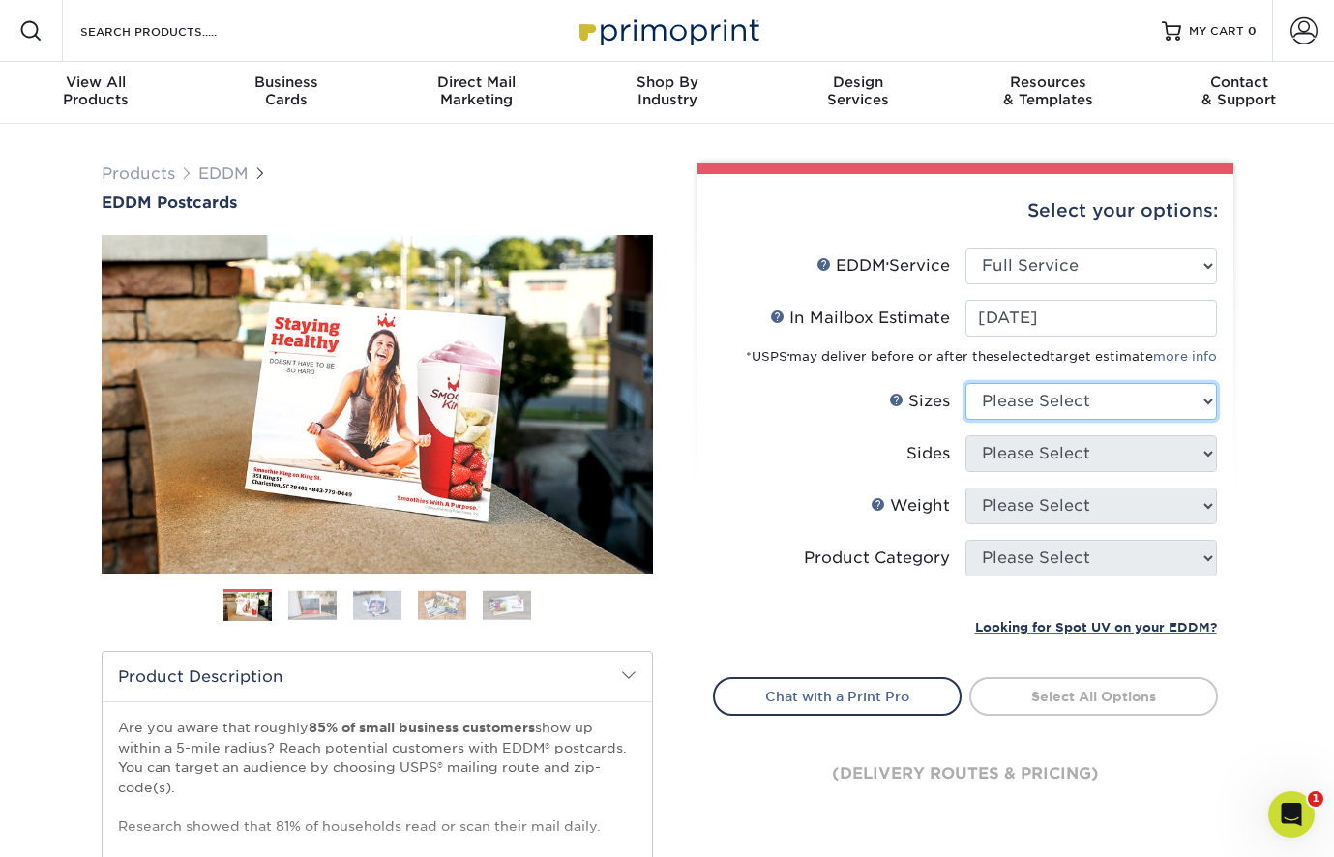
select select "8.50x14.00"
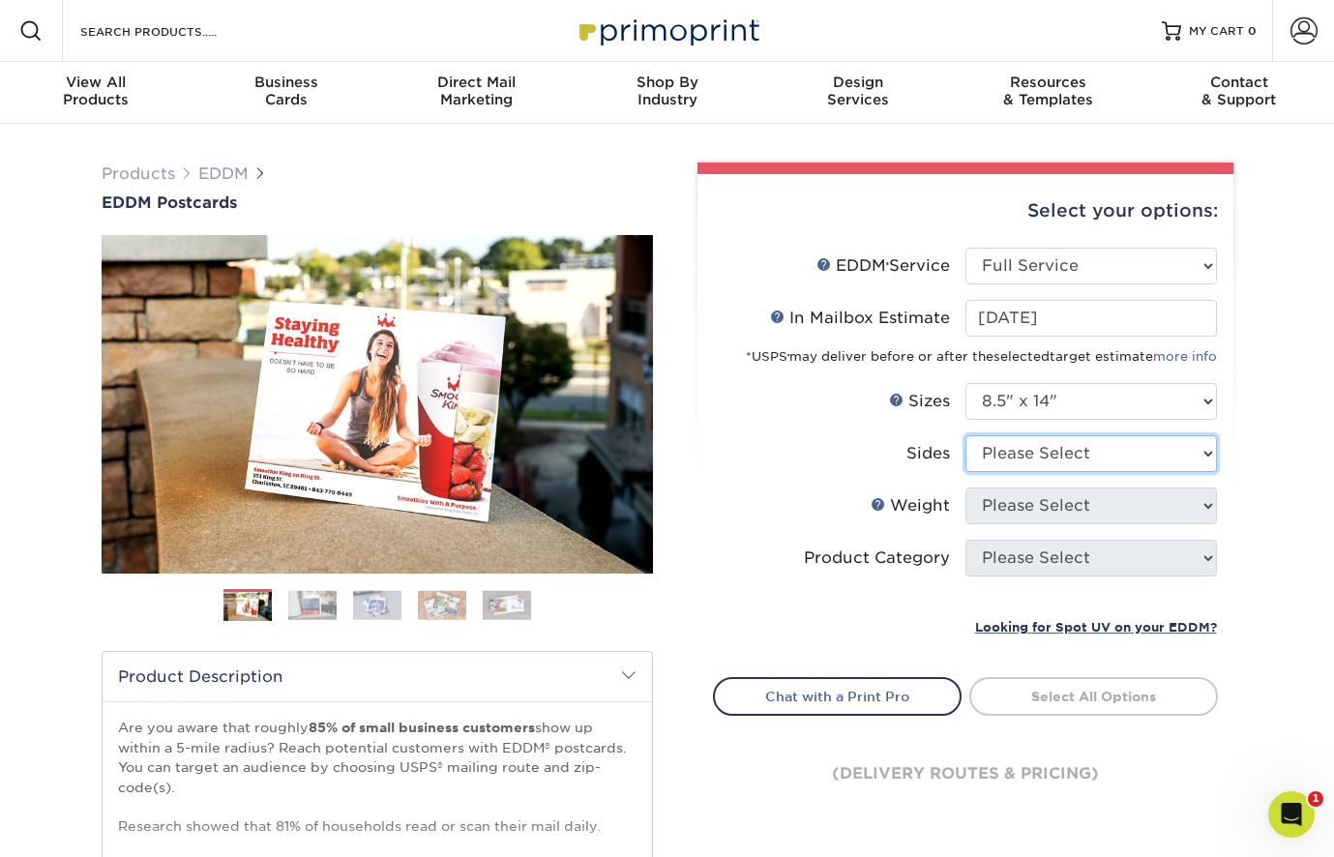
select select "13abbda7-1d64-4f25-8bb2-c179b224825d"
select select "14PT"
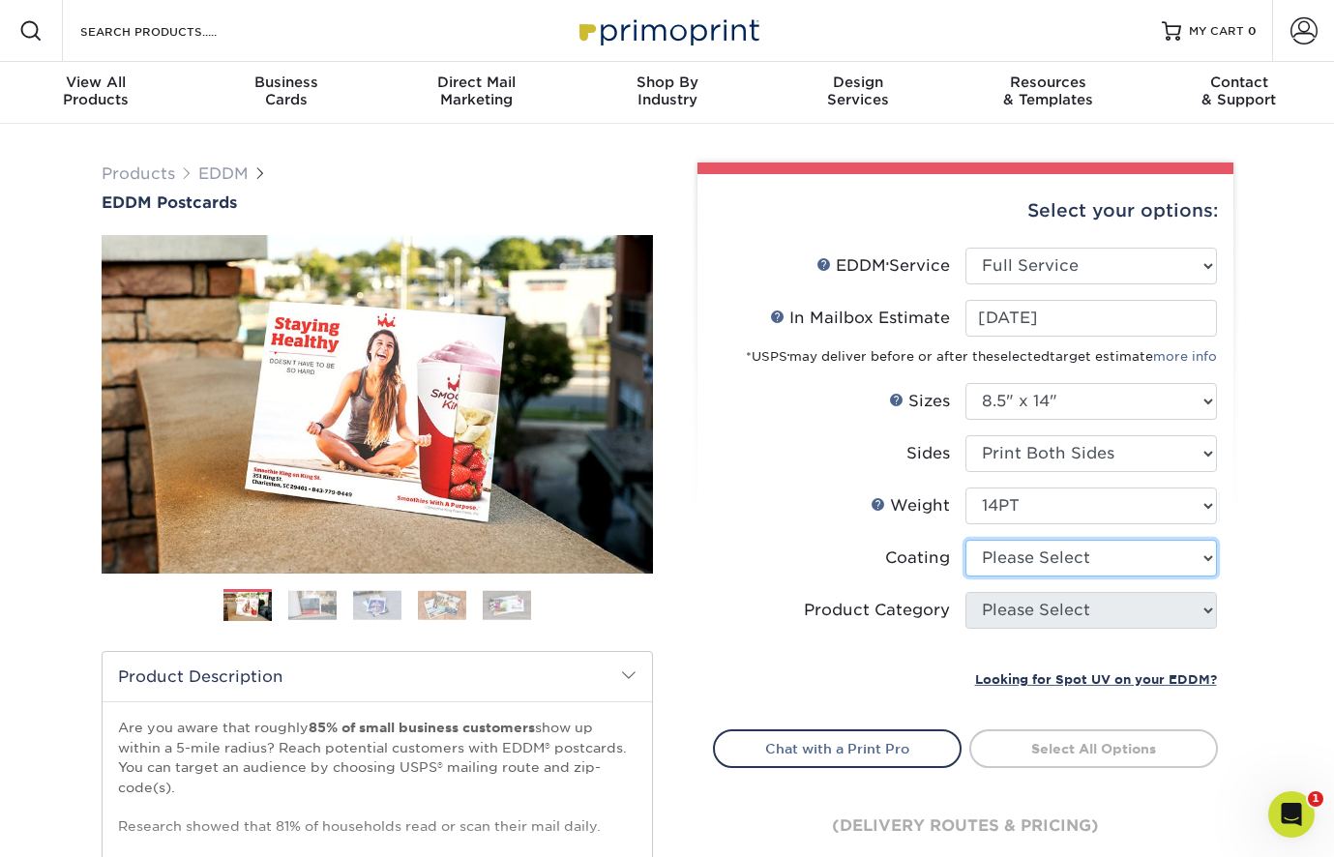
select select "121bb7b5-3b4d-429f-bd8d-bbf80e953313"
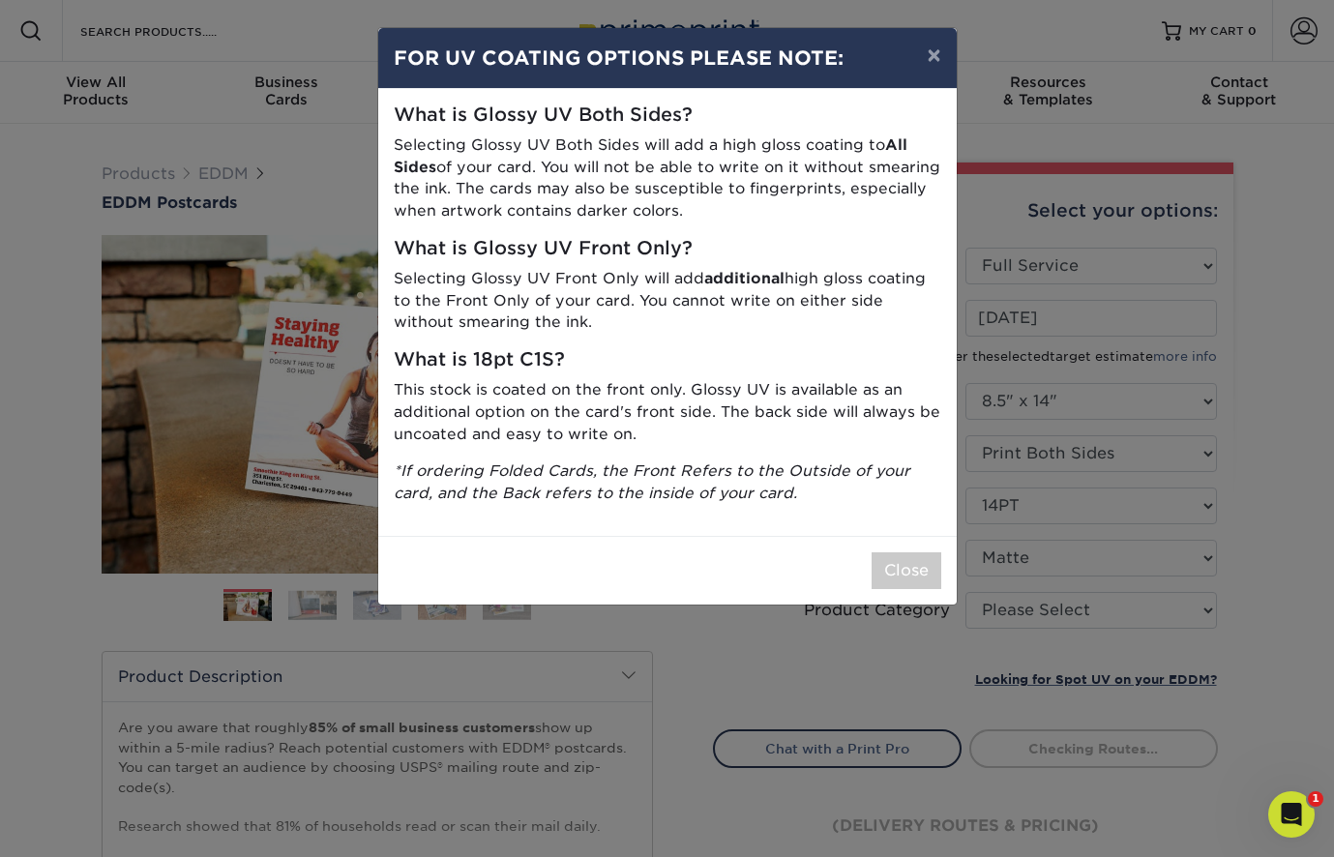
click at [1063, 609] on div "× FOR UV COATING OPTIONS PLEASE NOTE: What is Glossy UV Both Sides? Selecting G…" at bounding box center [667, 428] width 1334 height 857
click at [928, 558] on button "Close" at bounding box center [906, 570] width 70 height 37
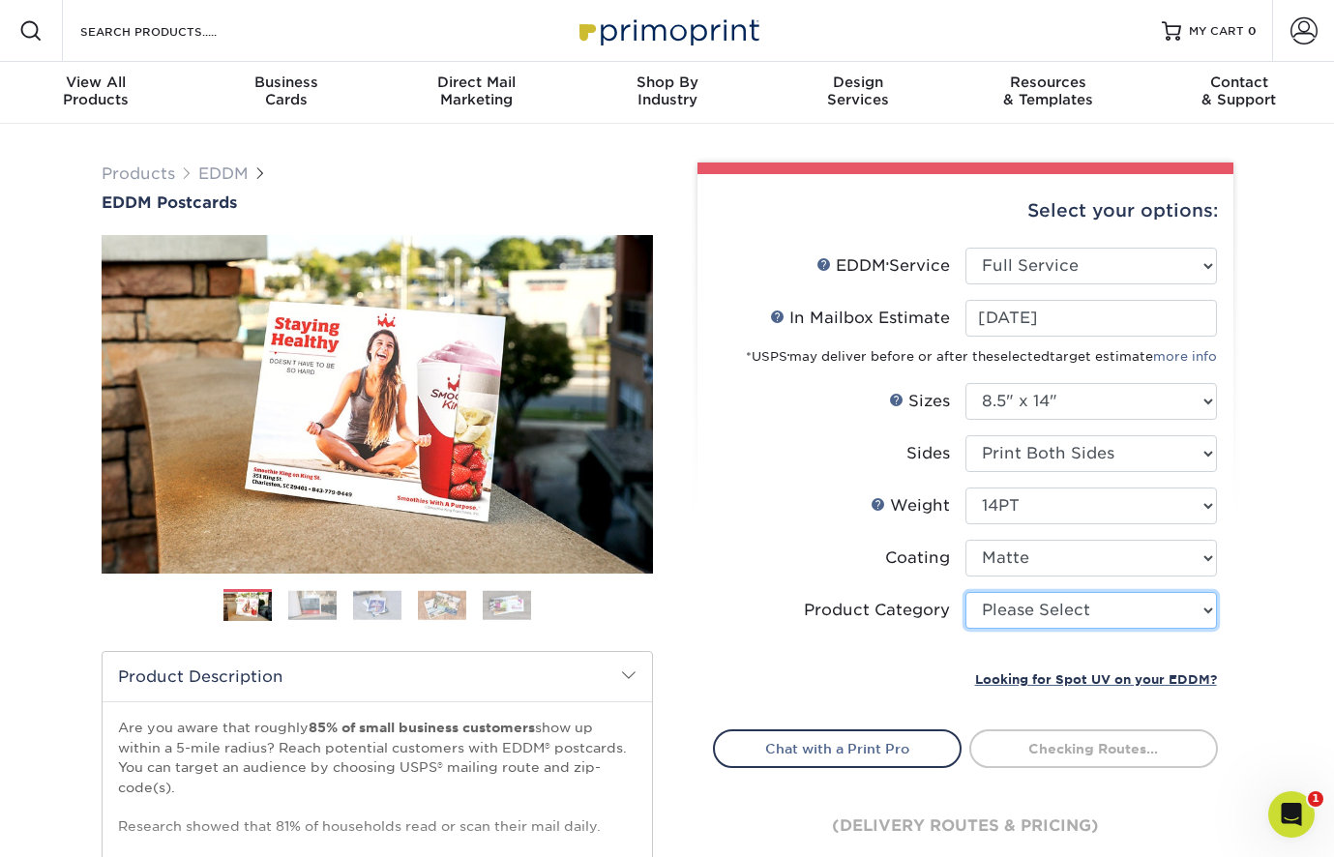
select select "eddd4a87-9082-47bb-843b-3bca55f6c842"
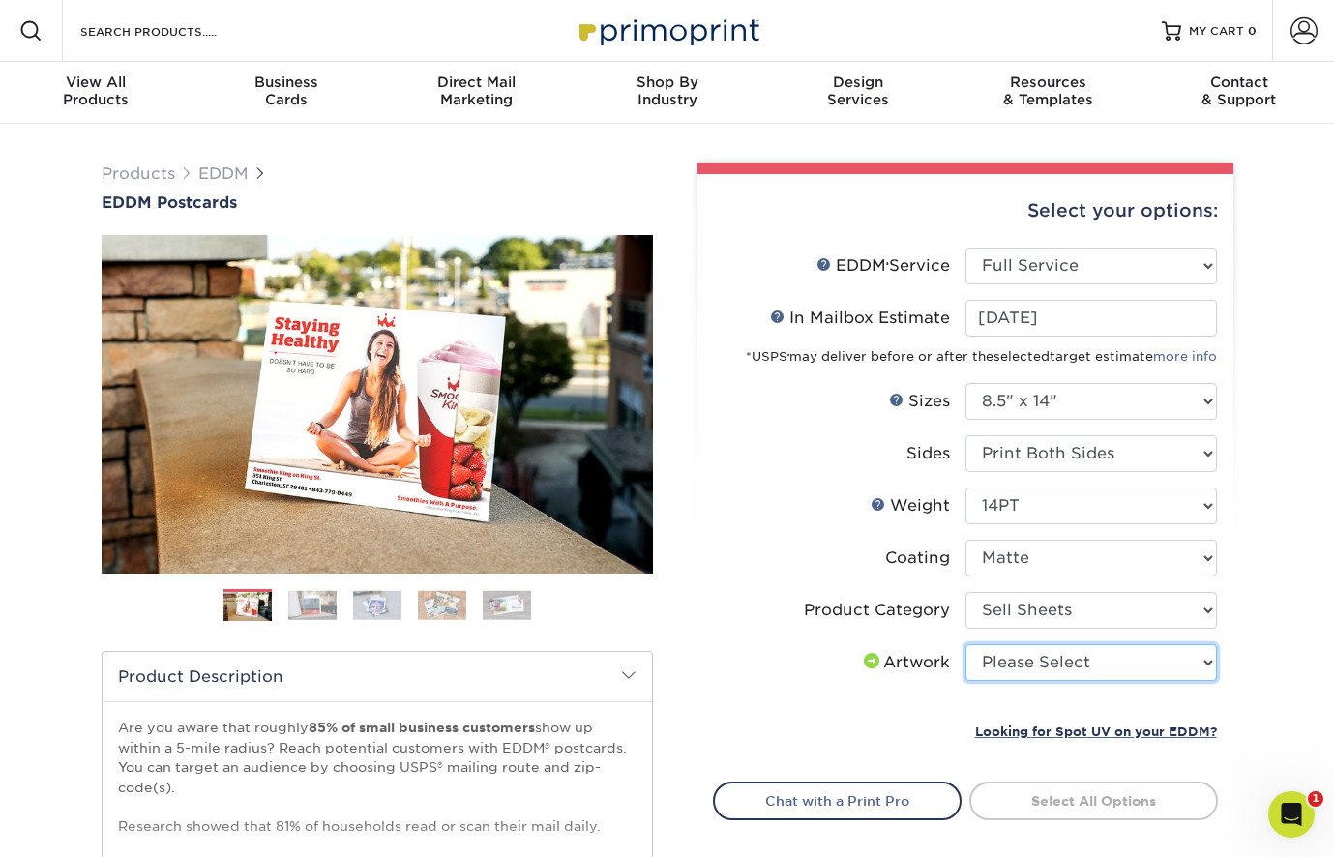
select select "upload"
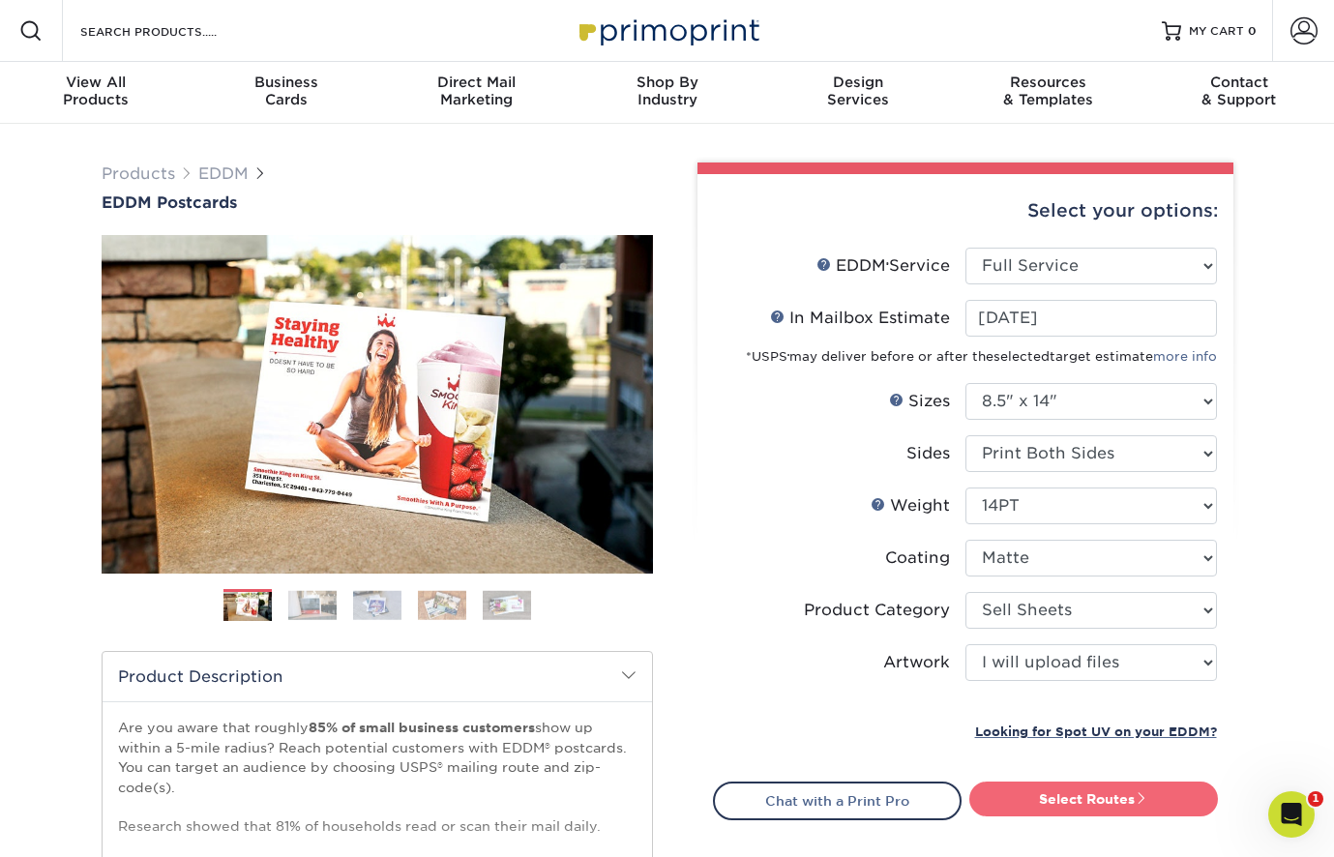
click at [1084, 802] on link "Select Routes" at bounding box center [1093, 799] width 249 height 35
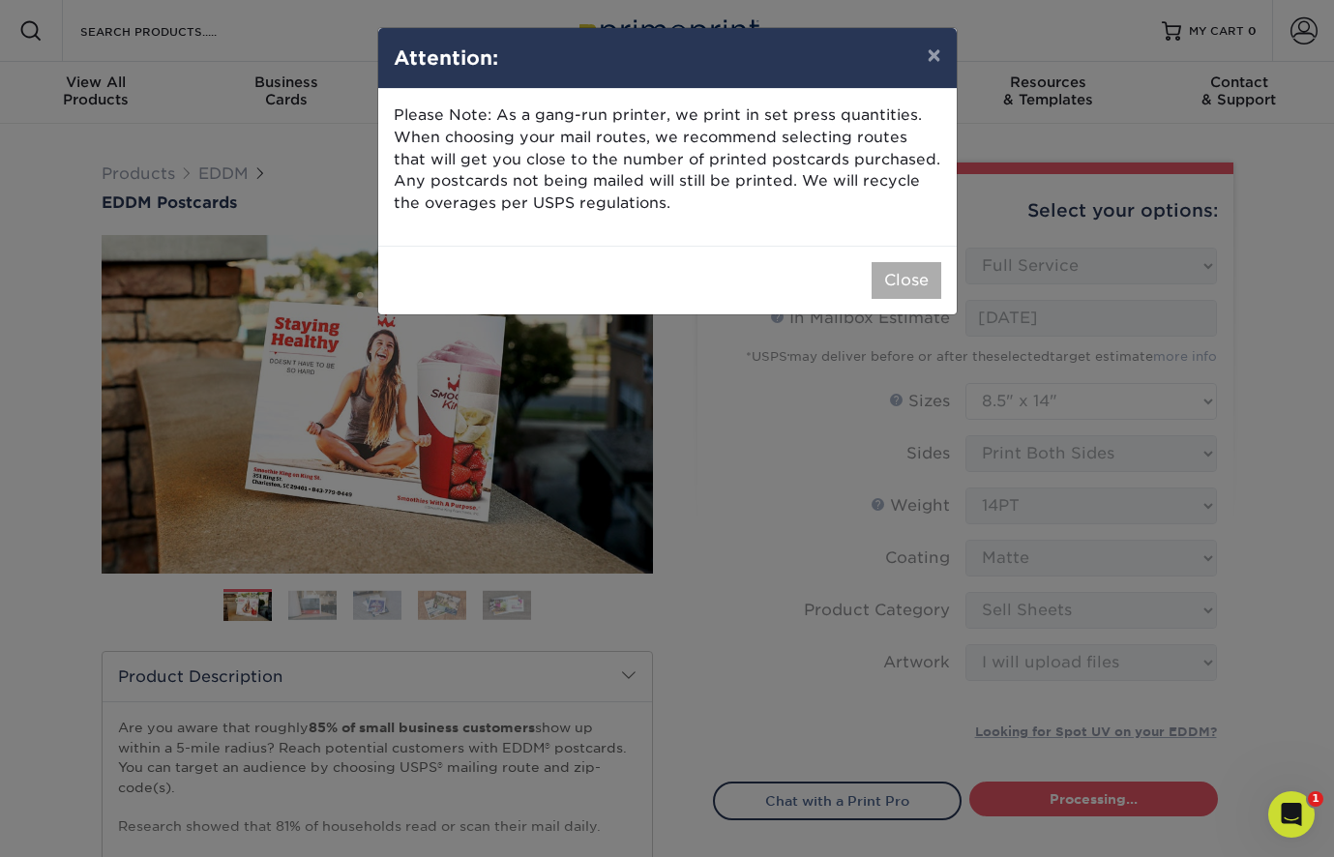
click at [887, 264] on button "Close" at bounding box center [906, 280] width 70 height 37
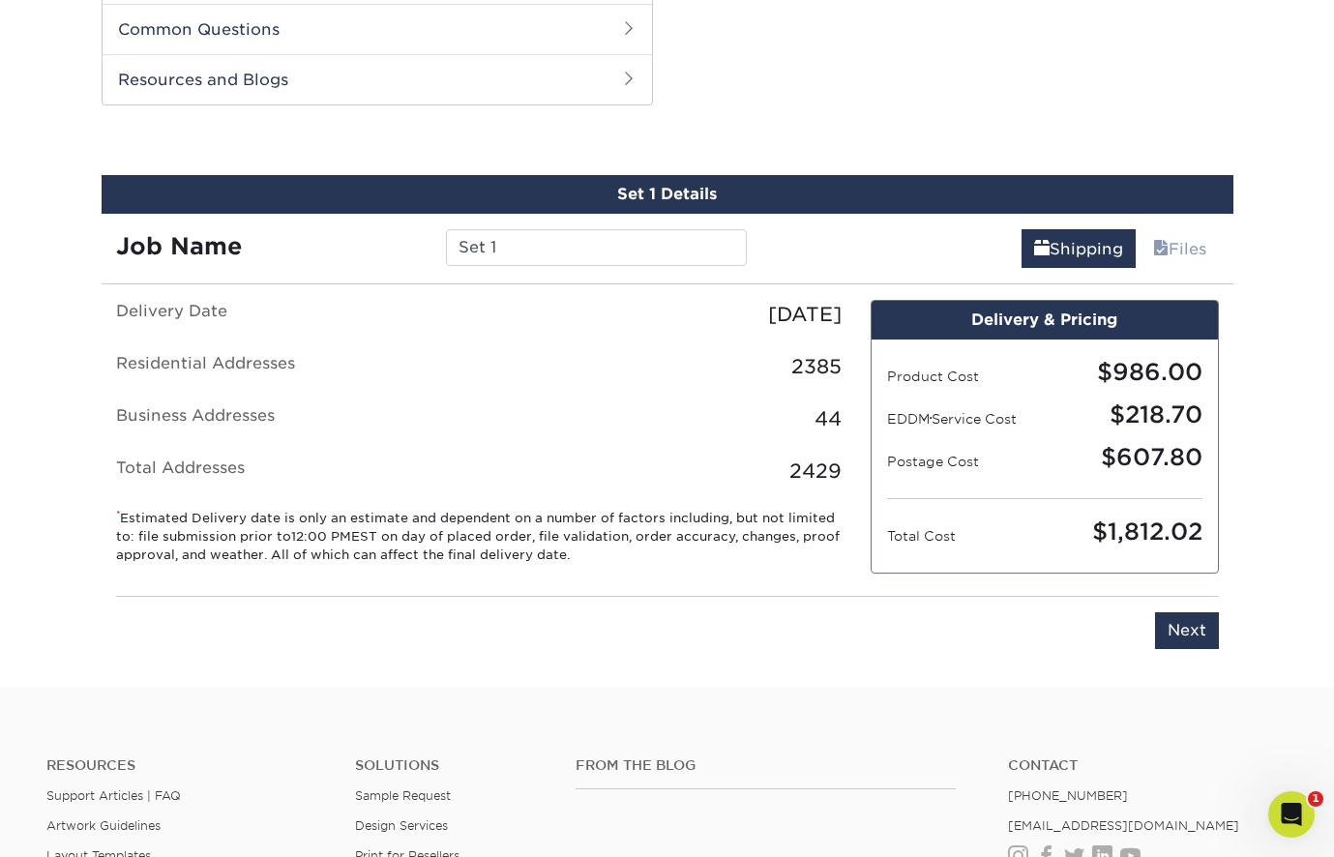
scroll to position [984, 0]
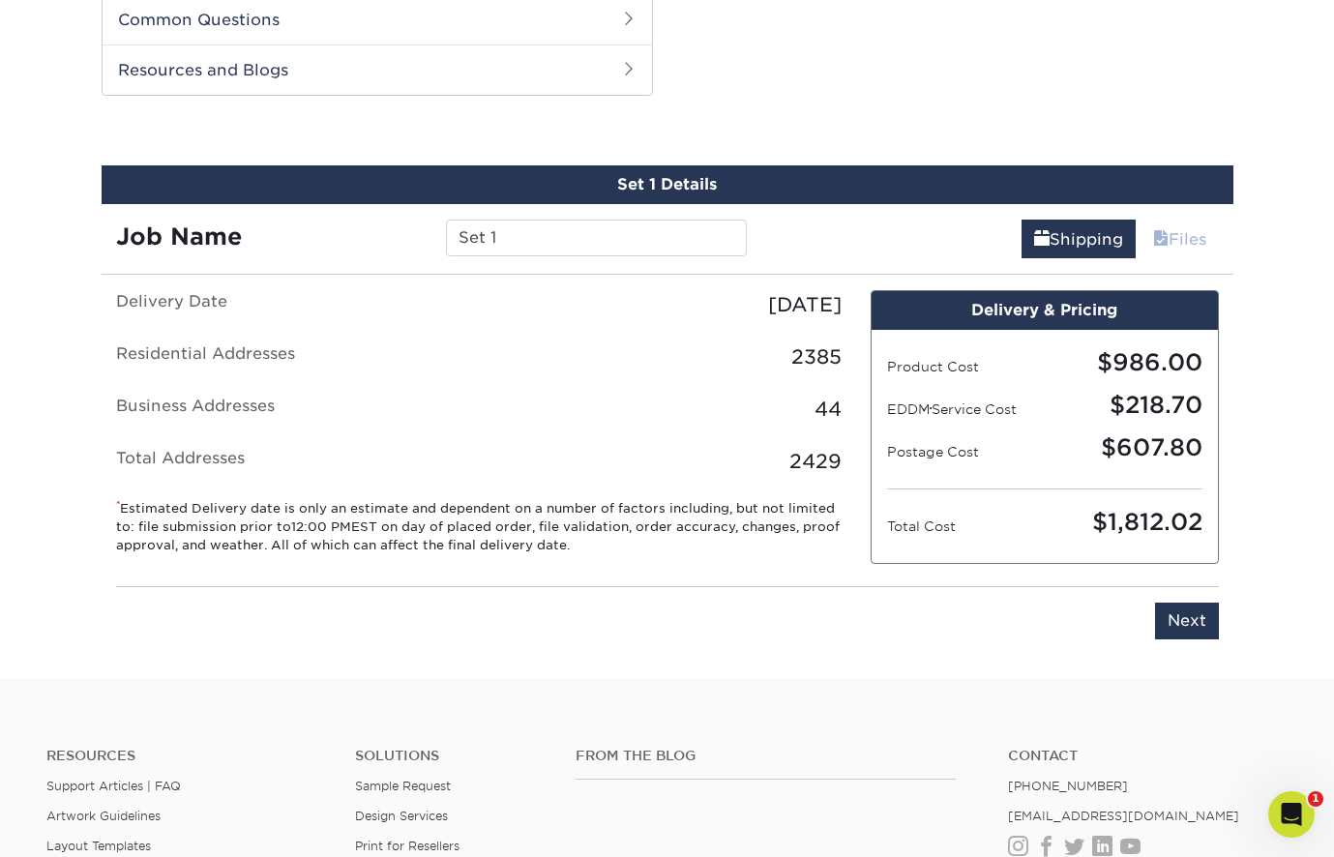
click at [1183, 245] on link "Files" at bounding box center [1179, 239] width 78 height 39
click at [1181, 239] on link "Files" at bounding box center [1179, 239] width 78 height 39
click at [1060, 243] on link "Shipping" at bounding box center [1078, 239] width 114 height 39
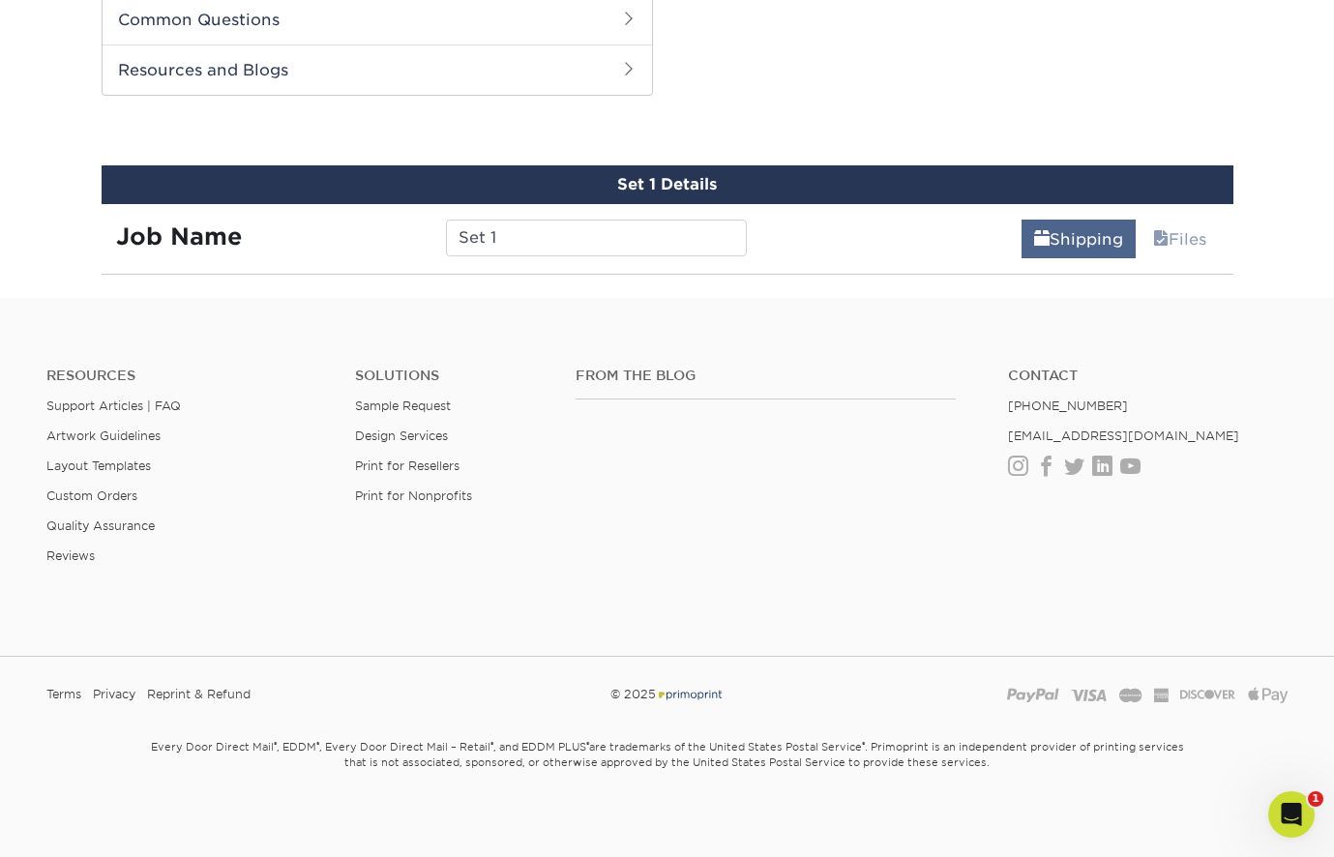
click at [1060, 243] on link "Shipping" at bounding box center [1078, 239] width 114 height 39
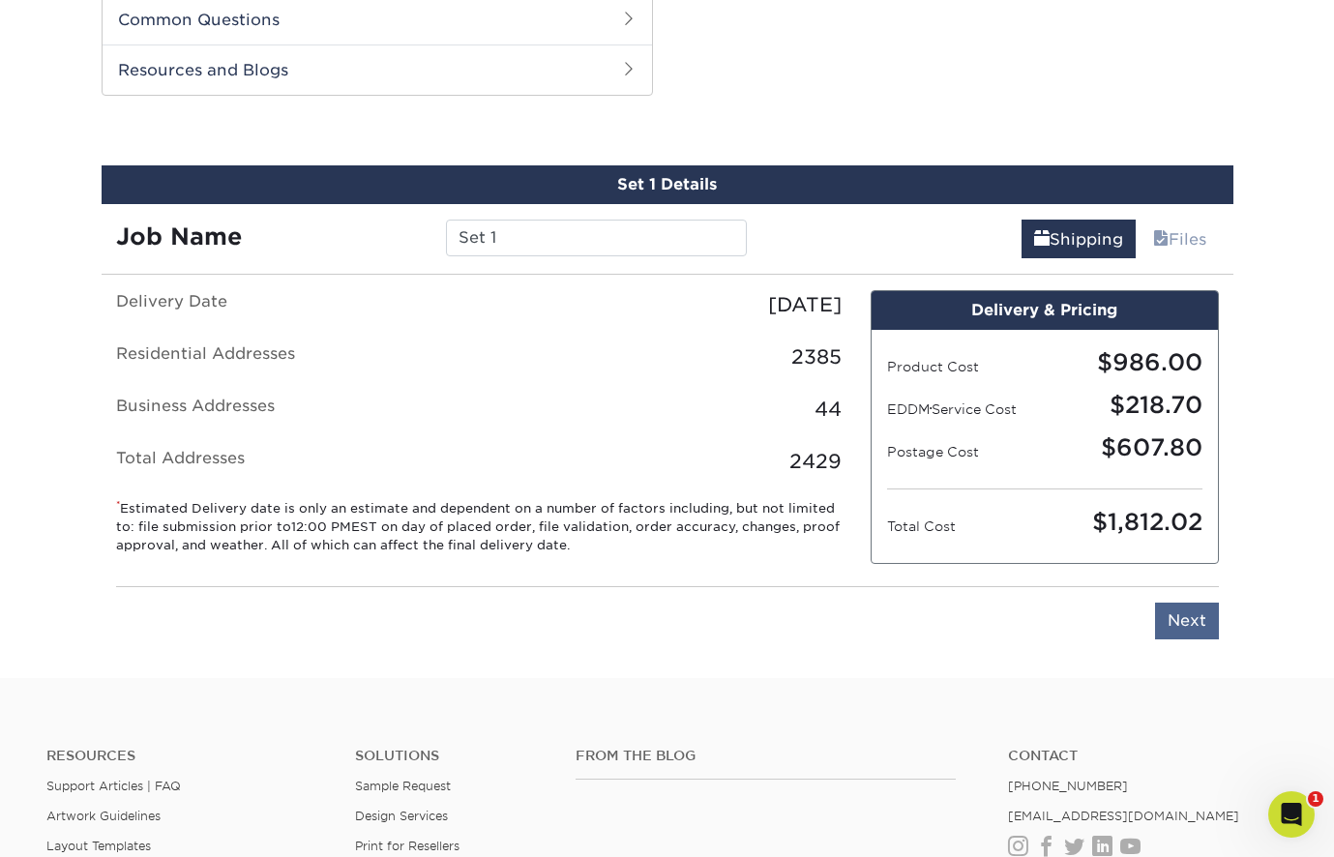
click at [1178, 619] on input "Next" at bounding box center [1187, 621] width 64 height 37
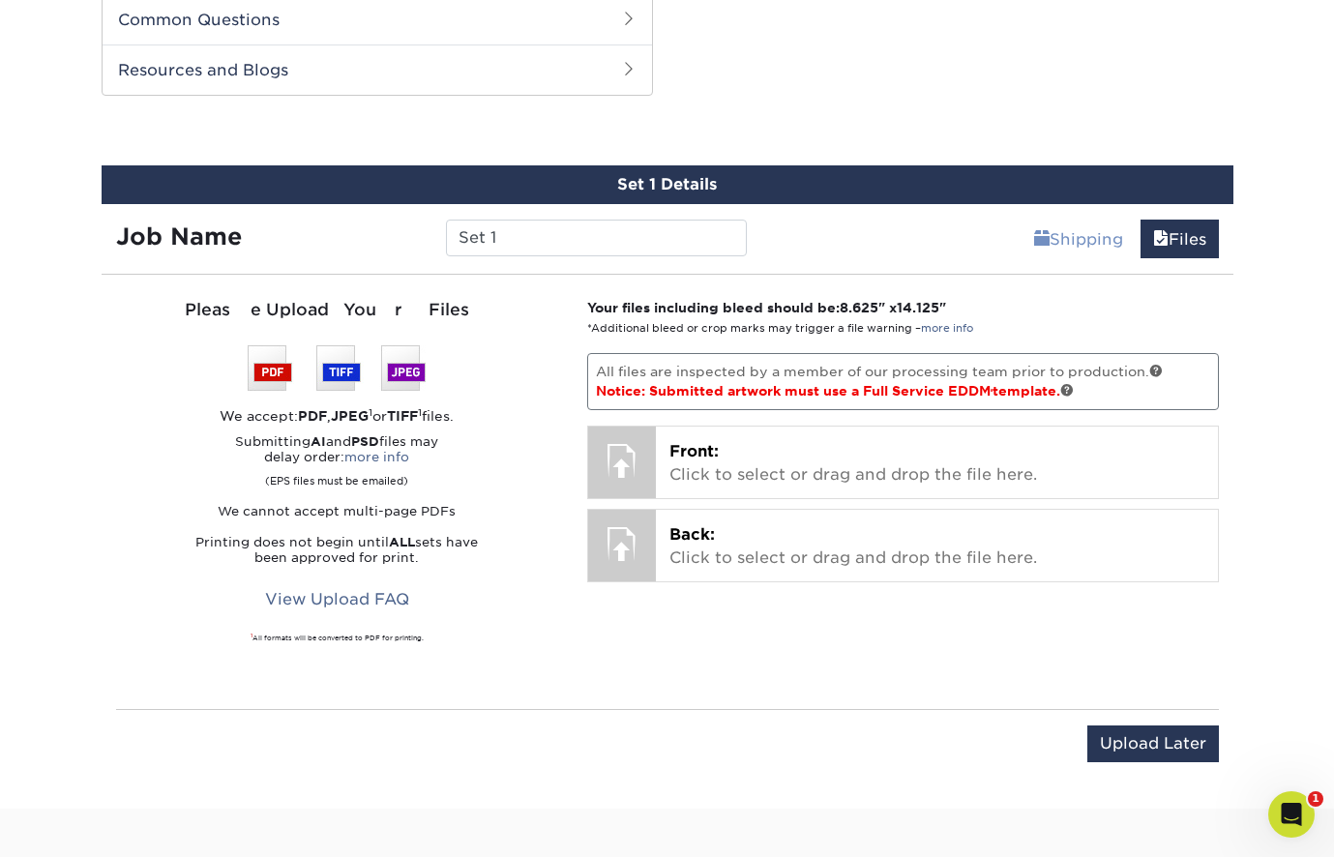
click at [1078, 251] on link "Shipping" at bounding box center [1078, 239] width 114 height 39
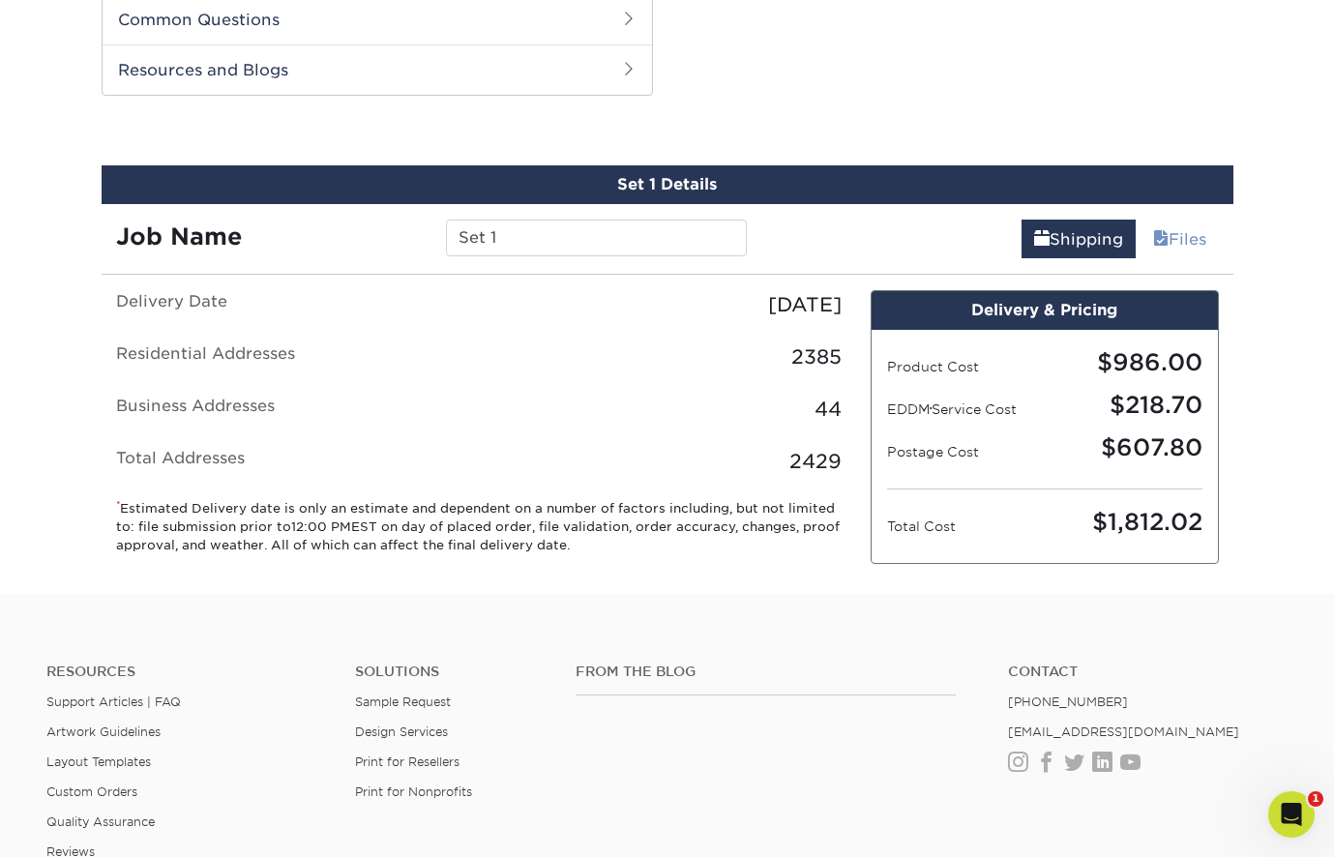
click at [1169, 235] on link "Files" at bounding box center [1179, 239] width 78 height 39
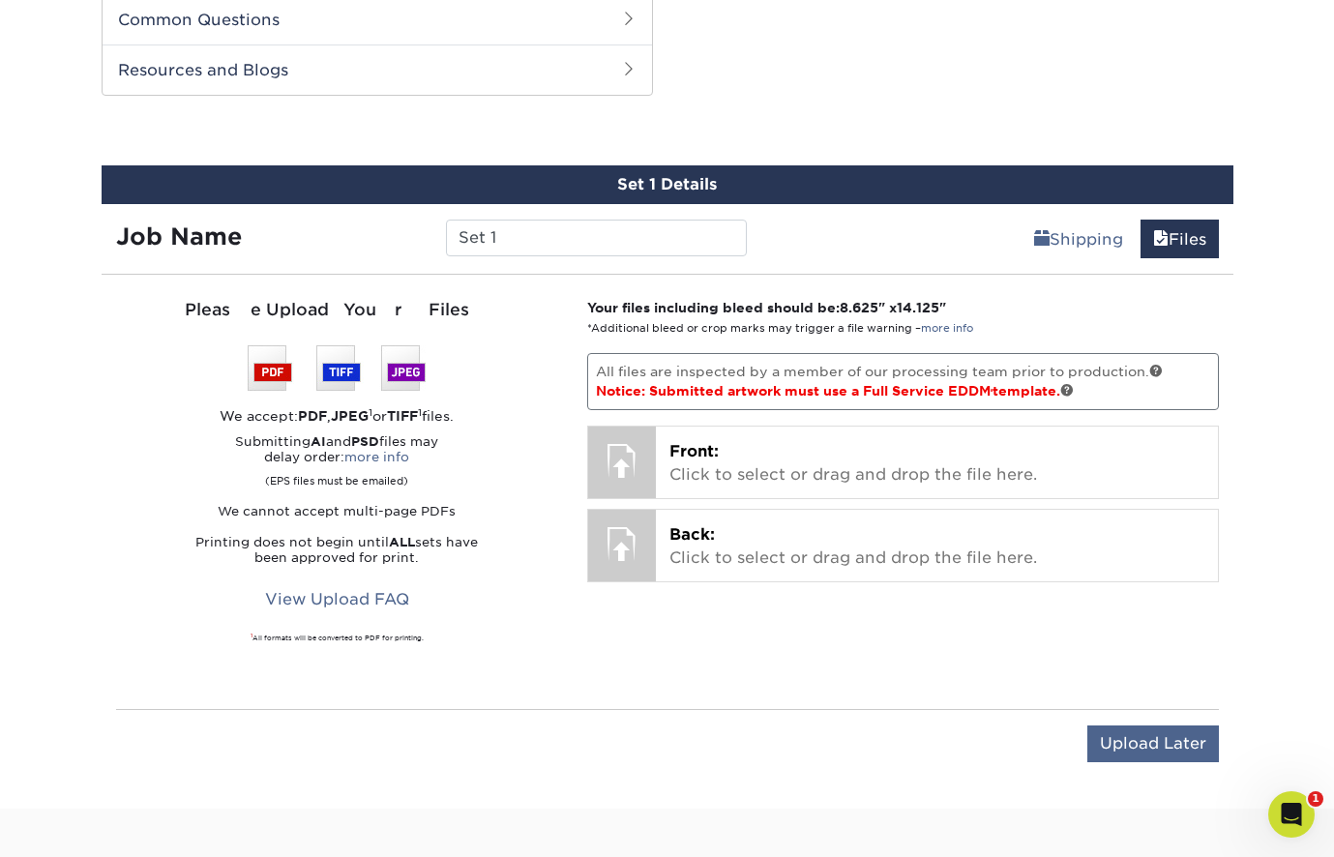
click at [1142, 740] on input "Upload Later" at bounding box center [1153, 743] width 132 height 37
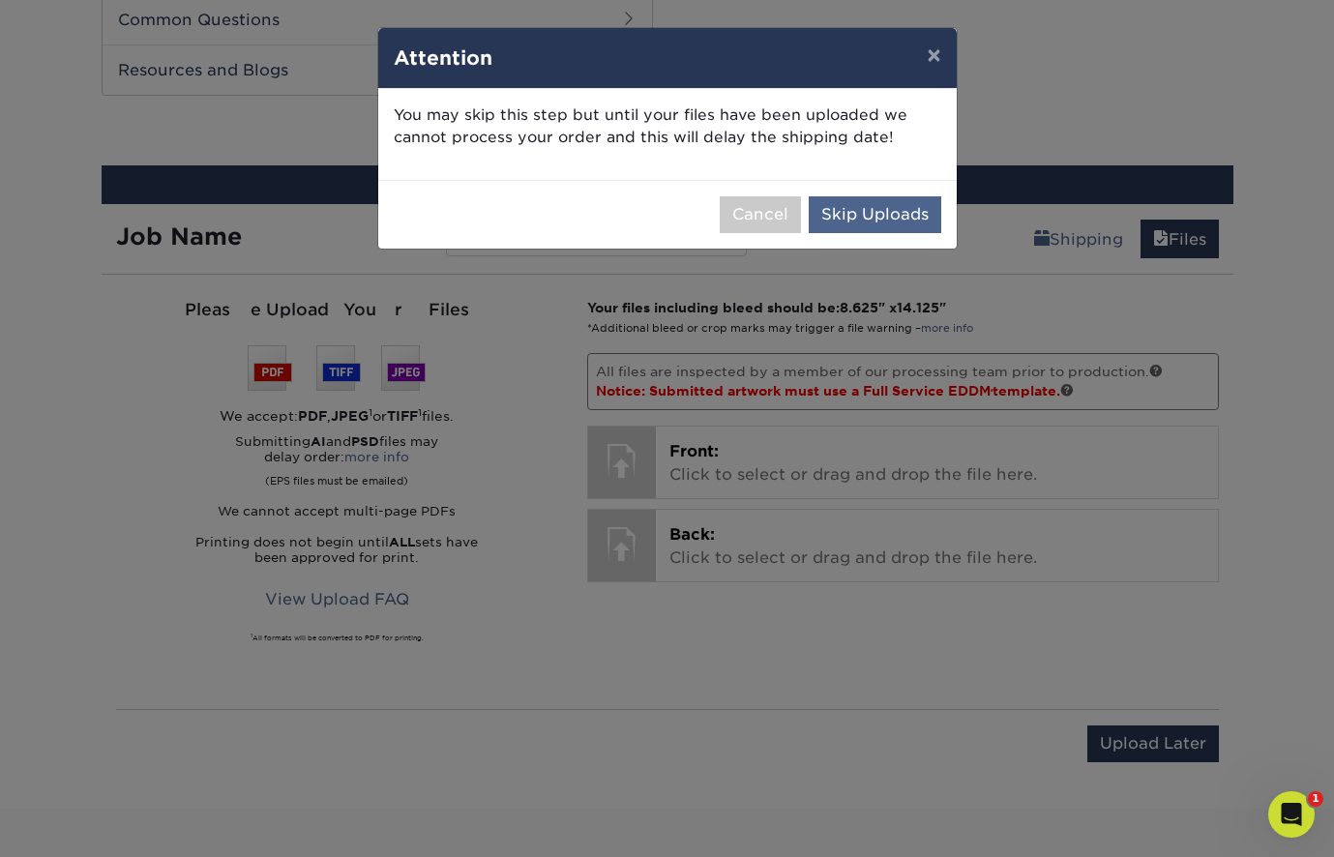
click at [865, 219] on button "Skip Uploads" at bounding box center [875, 214] width 133 height 37
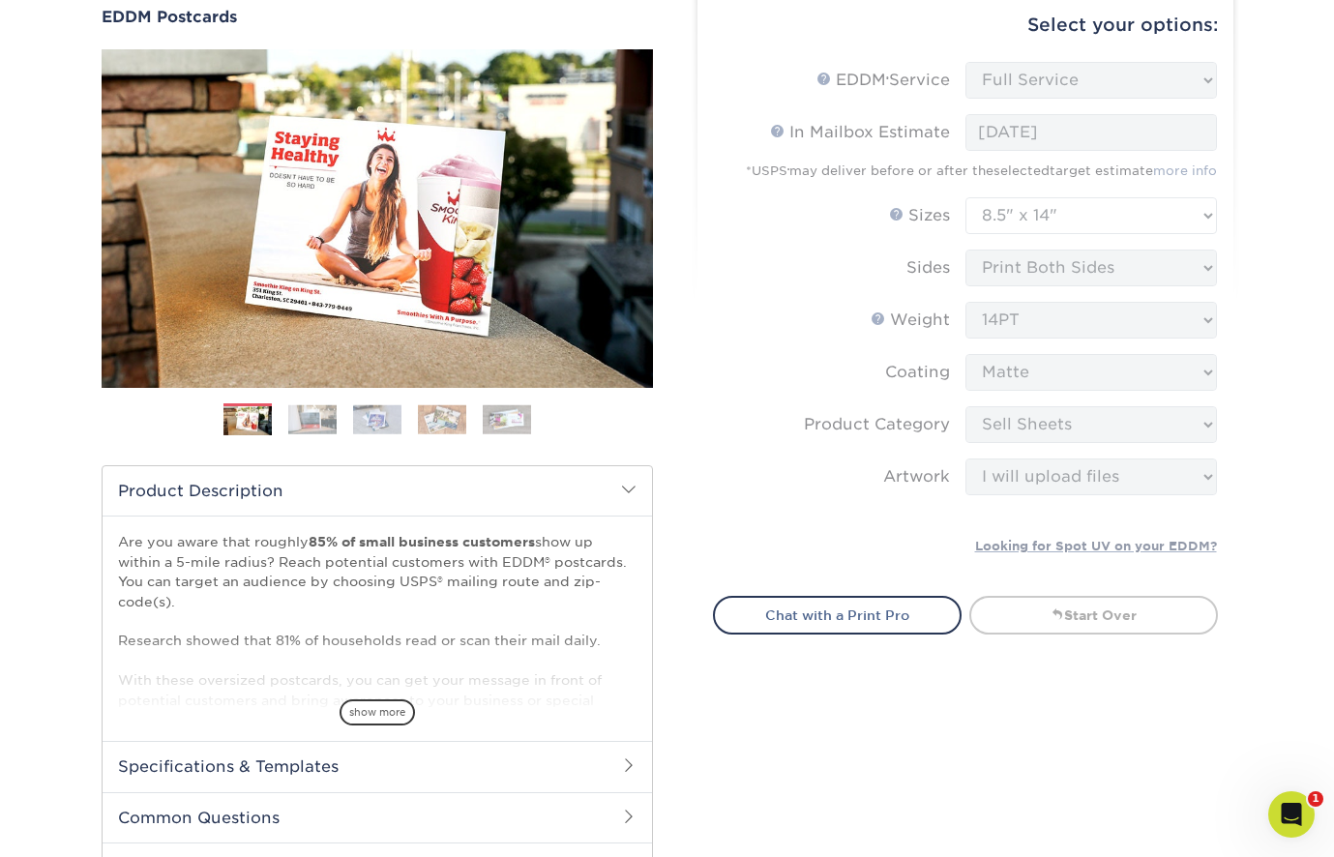
scroll to position [186, 0]
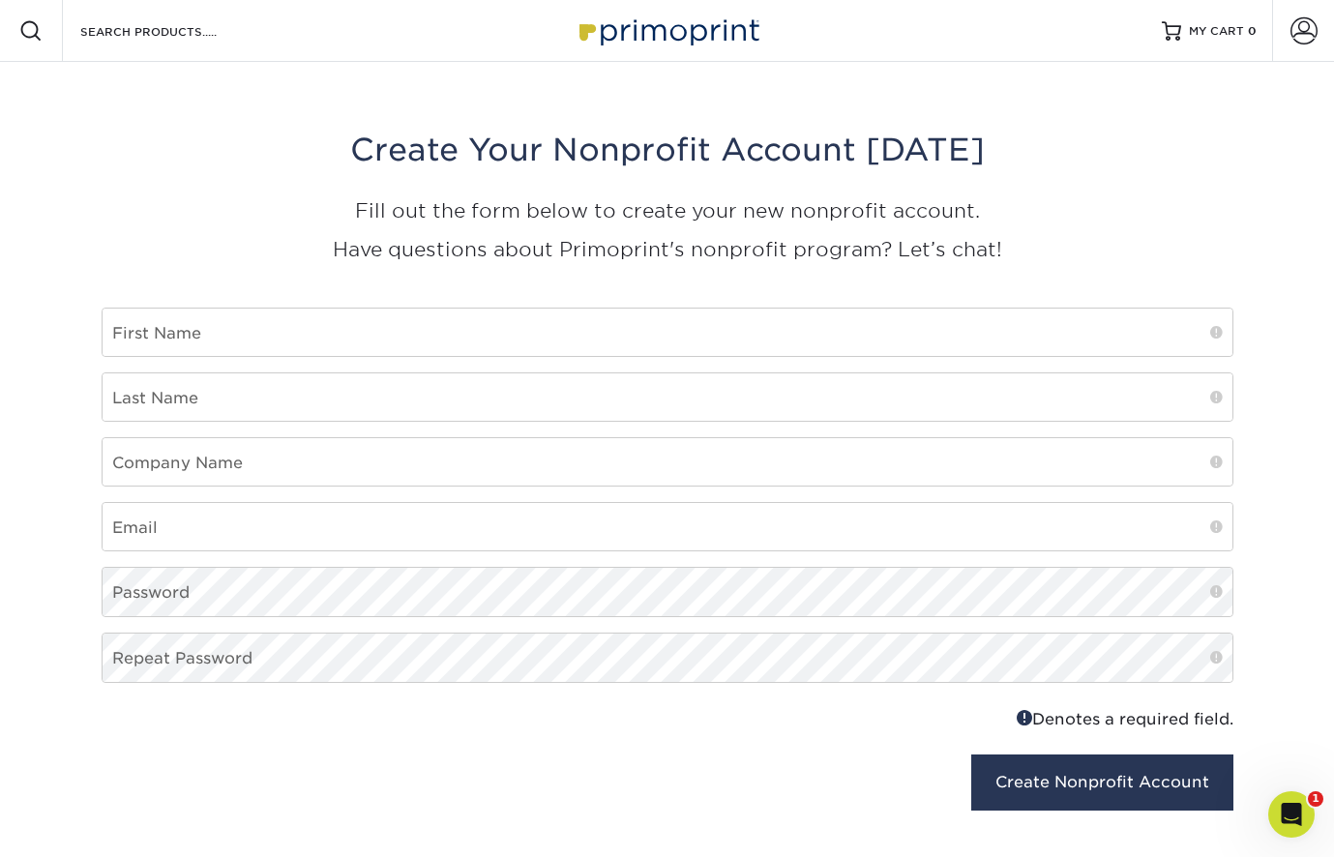
click at [628, 36] on img at bounding box center [667, 31] width 193 height 42
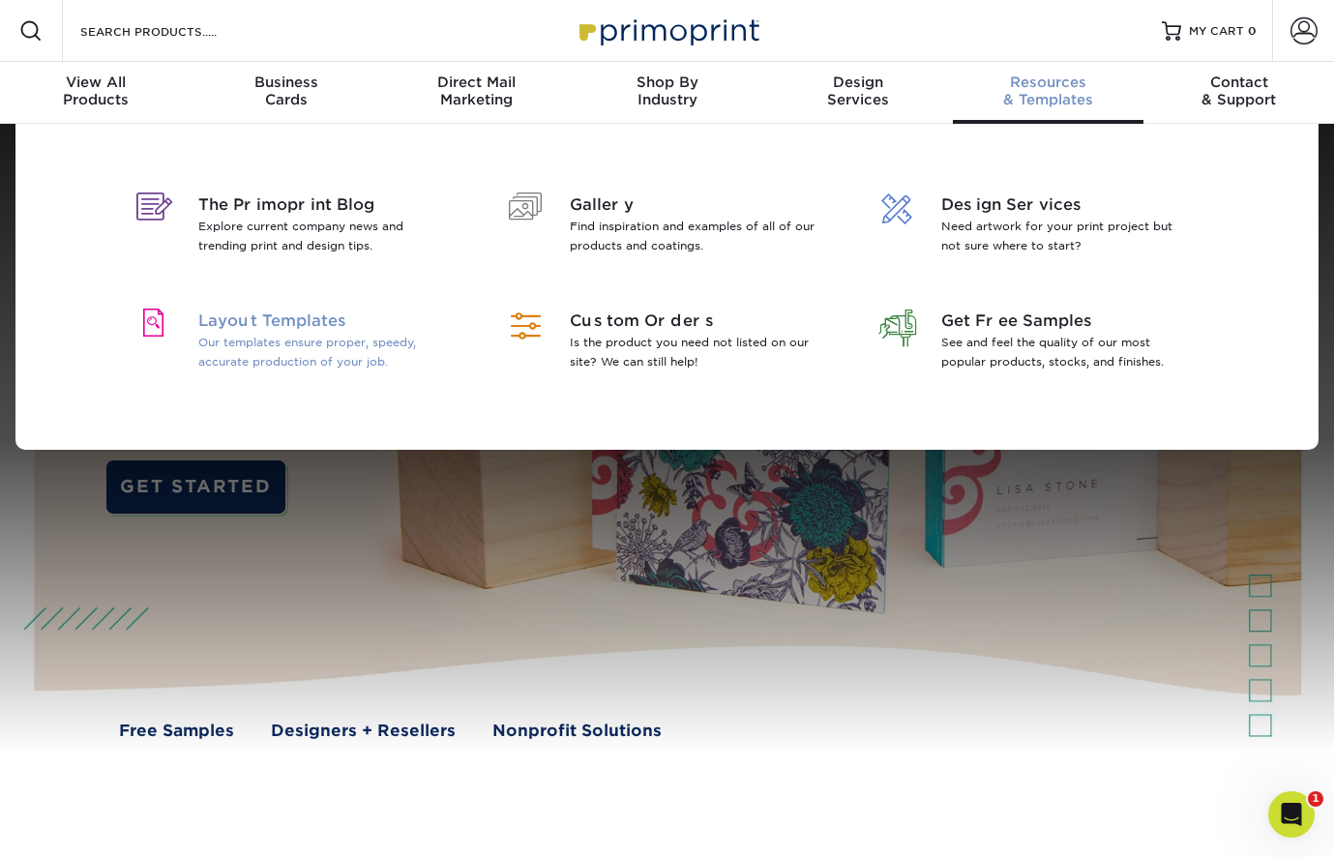
click at [289, 325] on span "Layout Templates" at bounding box center [323, 321] width 251 height 23
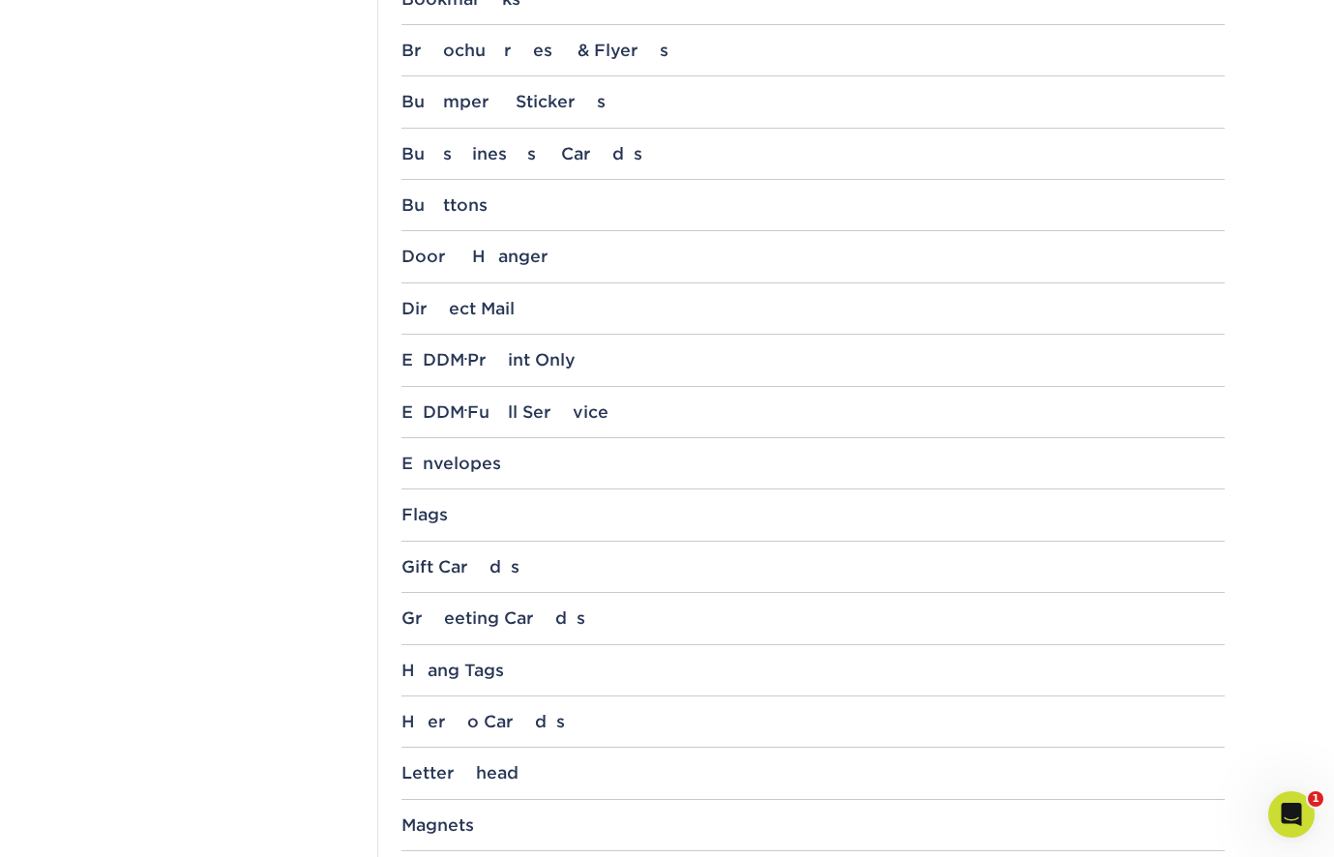
scroll to position [1120, 0]
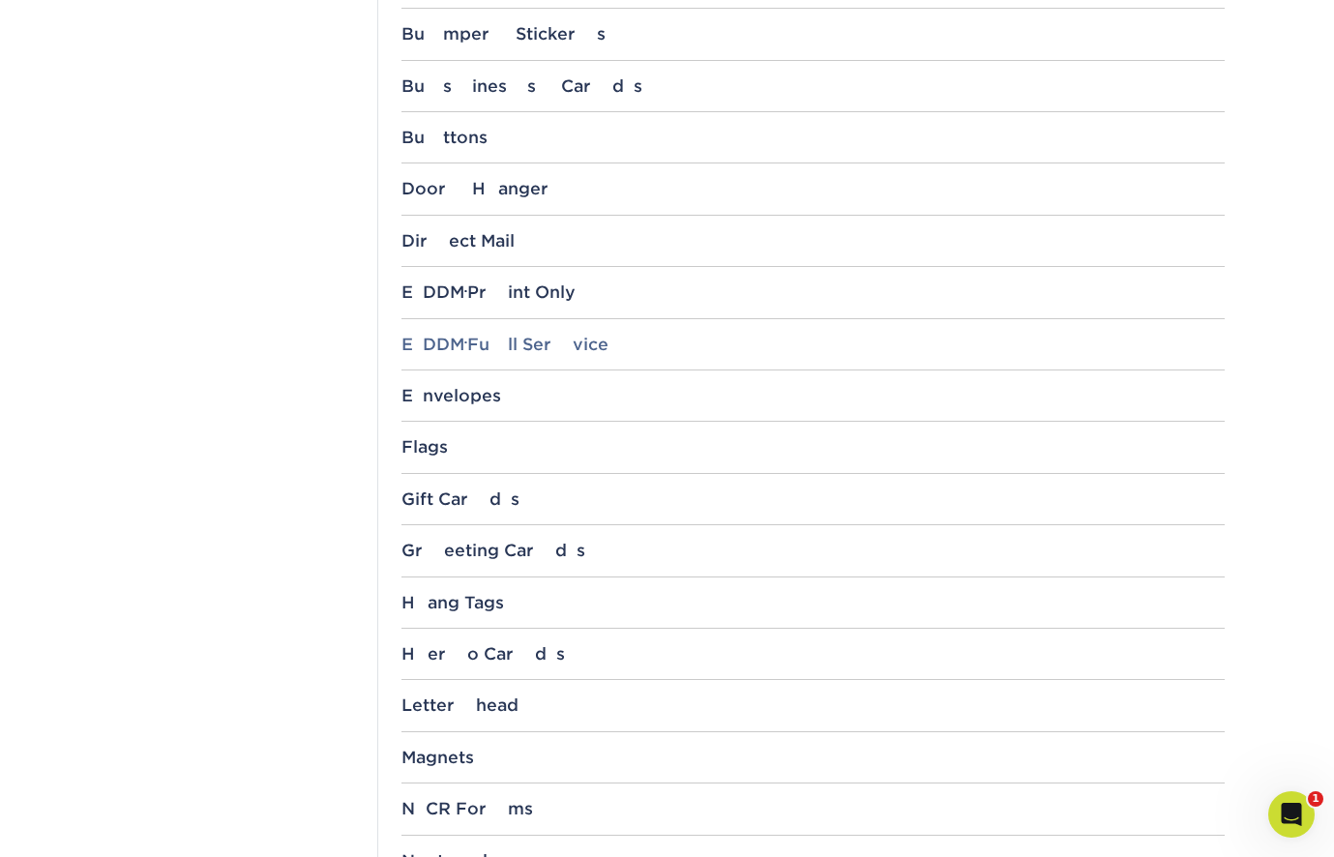
click at [460, 335] on div "EDDM ® Full Service" at bounding box center [812, 344] width 823 height 19
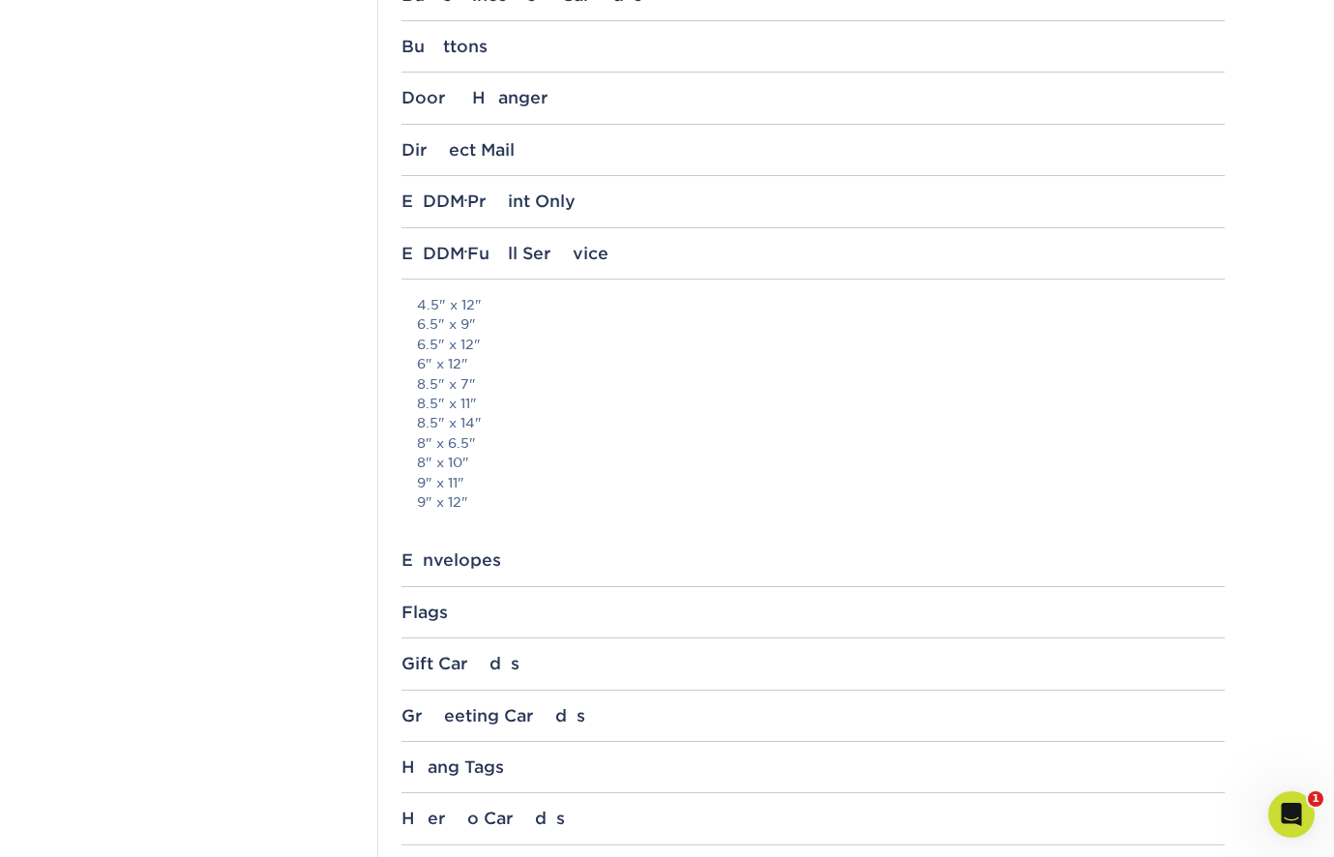
scroll to position [1222, 0]
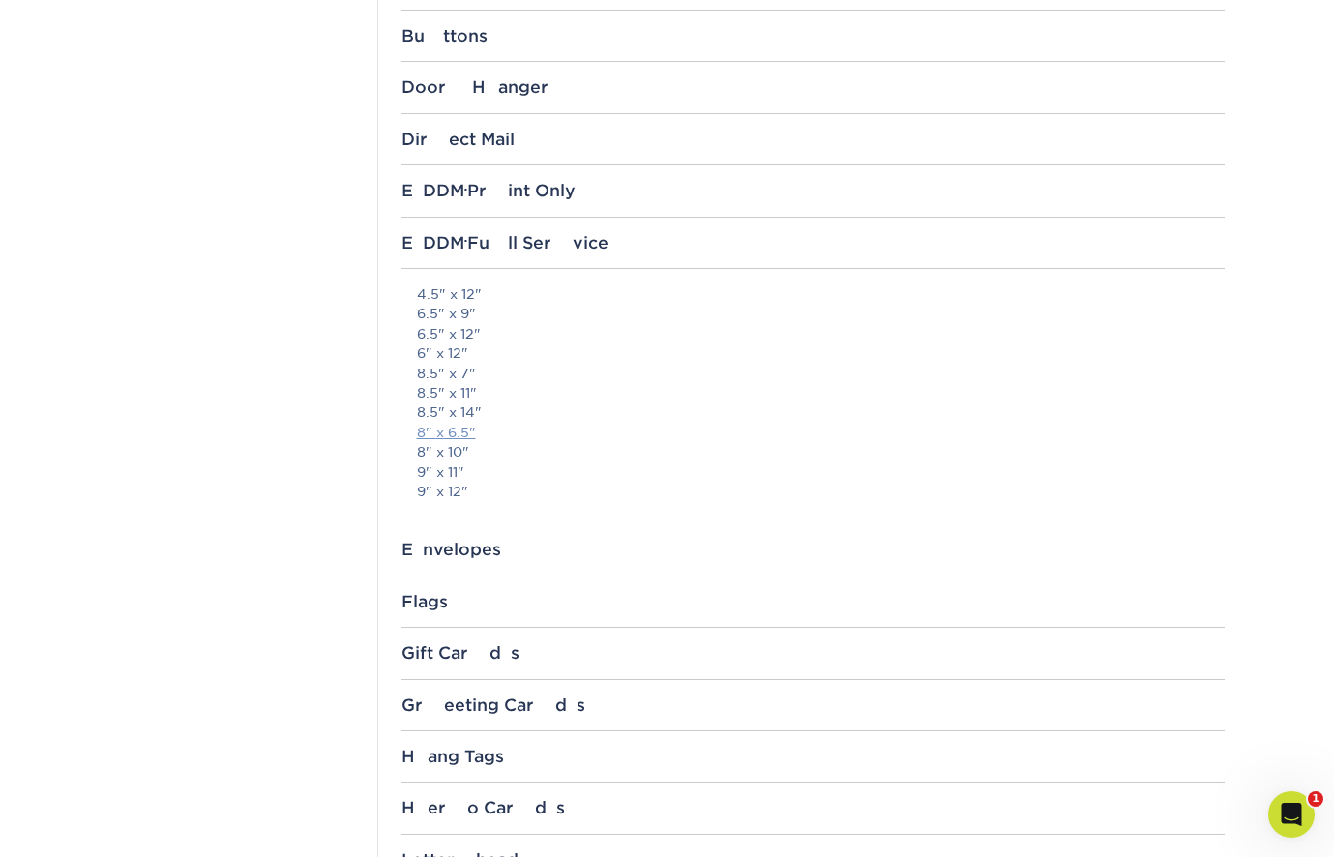
click at [452, 425] on link "8" x 6.5"" at bounding box center [446, 432] width 59 height 15
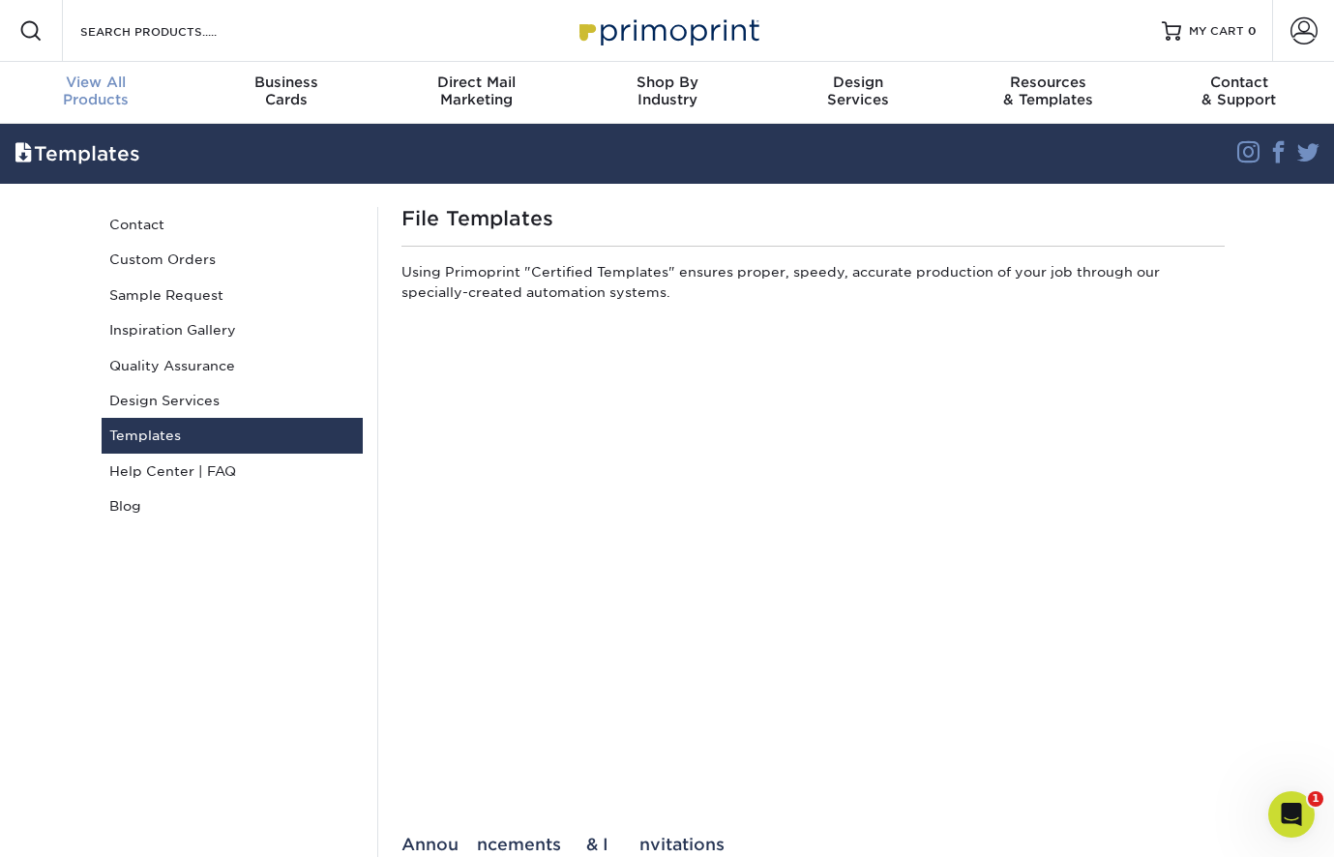
scroll to position [0, 0]
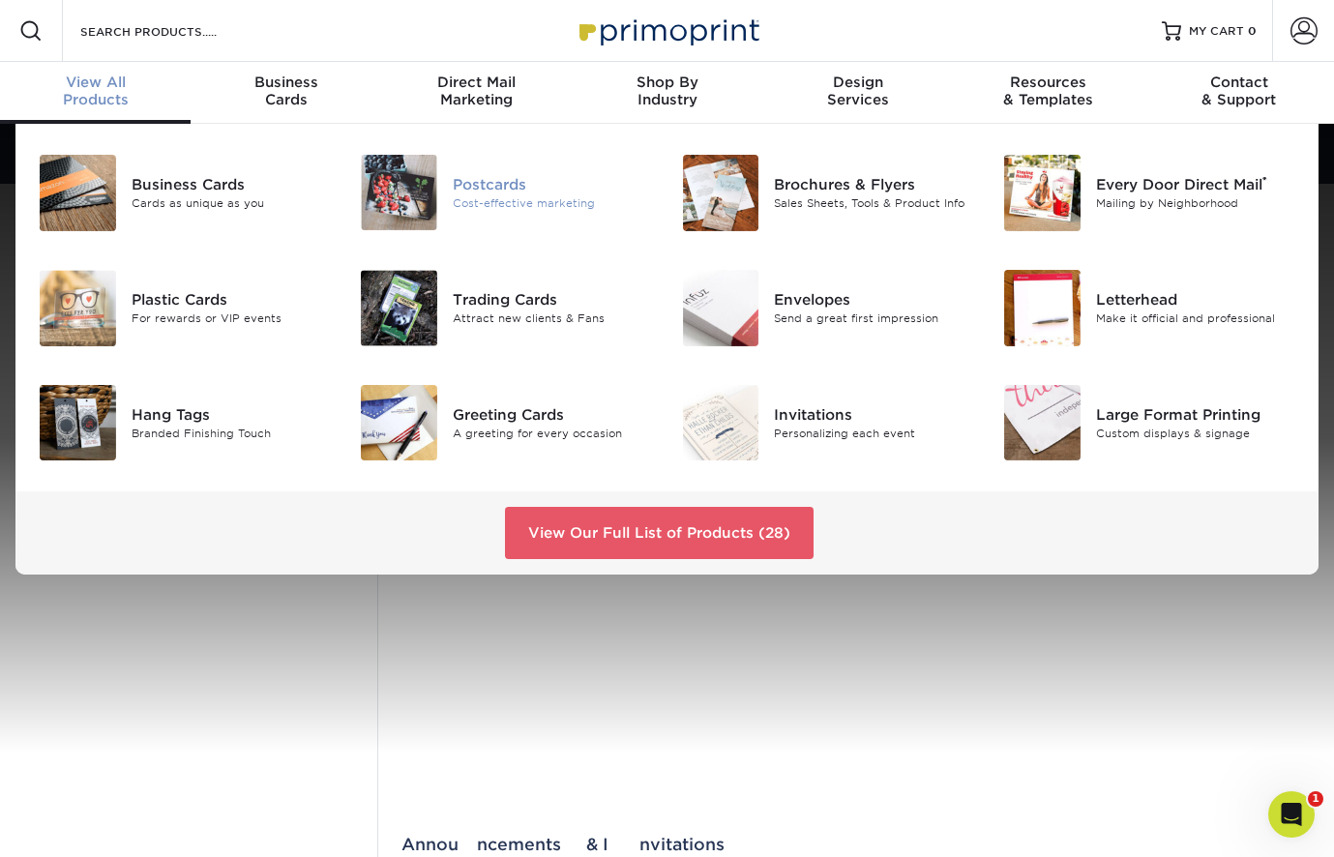
click at [492, 192] on div "Postcards" at bounding box center [553, 184] width 200 height 21
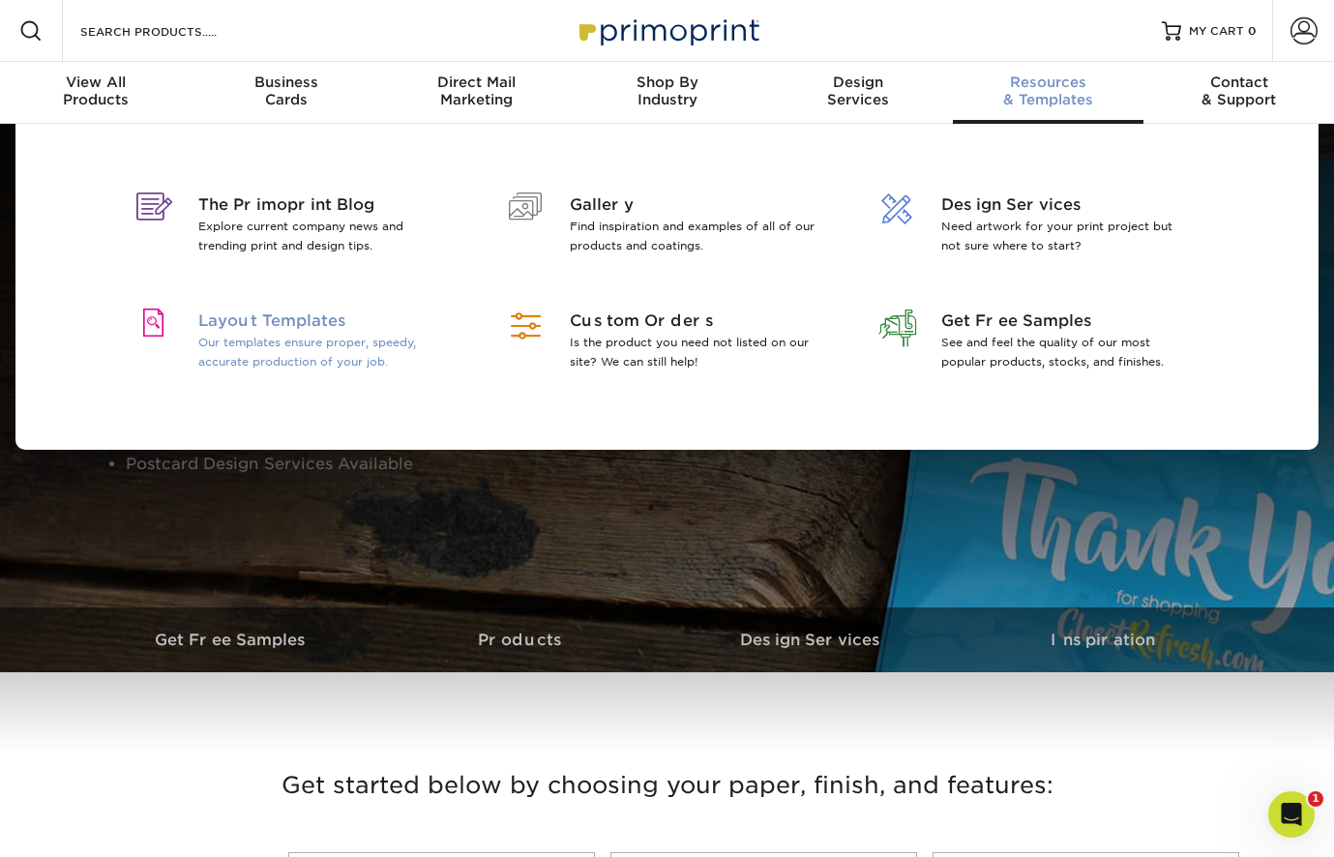
click at [293, 313] on span "Layout Templates" at bounding box center [323, 321] width 251 height 23
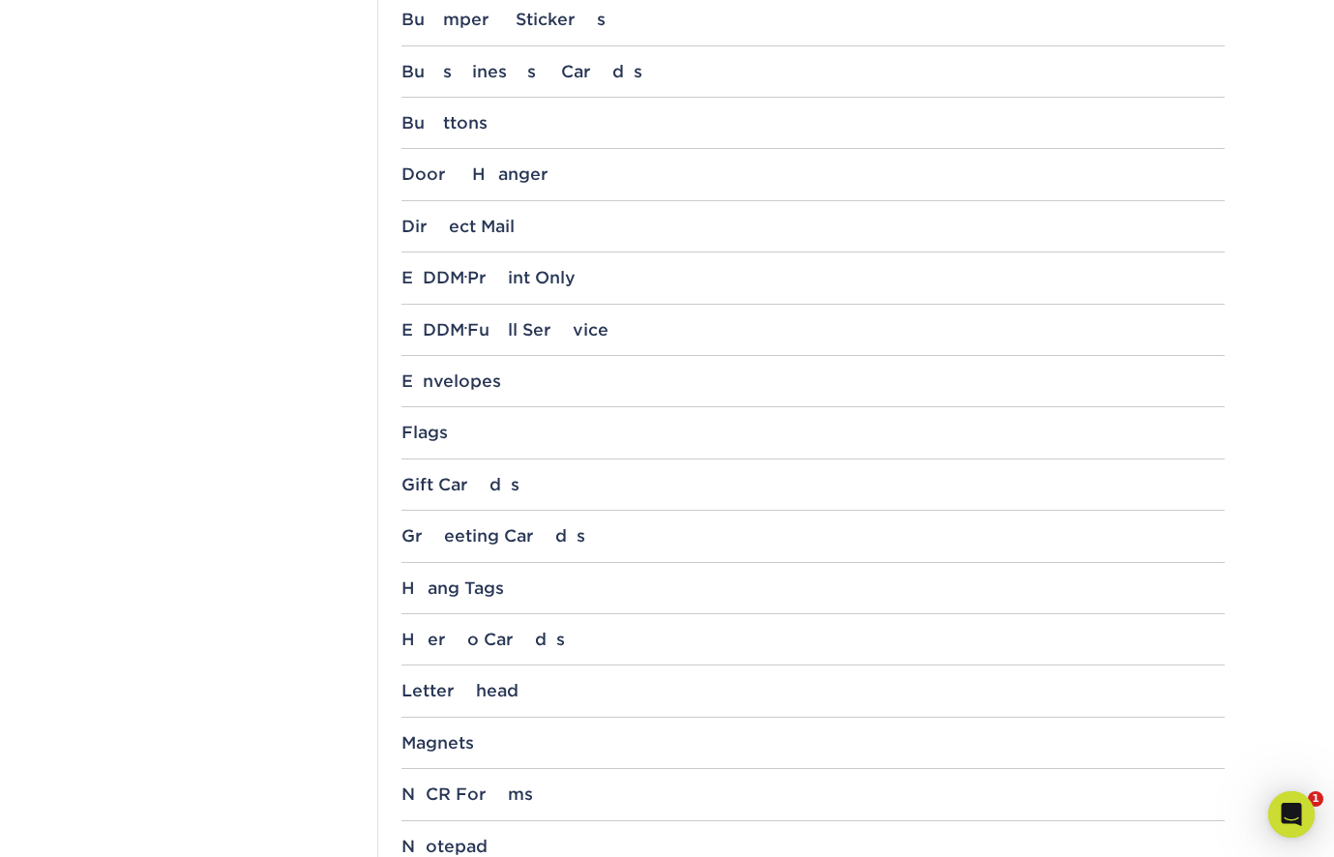
scroll to position [1208, 0]
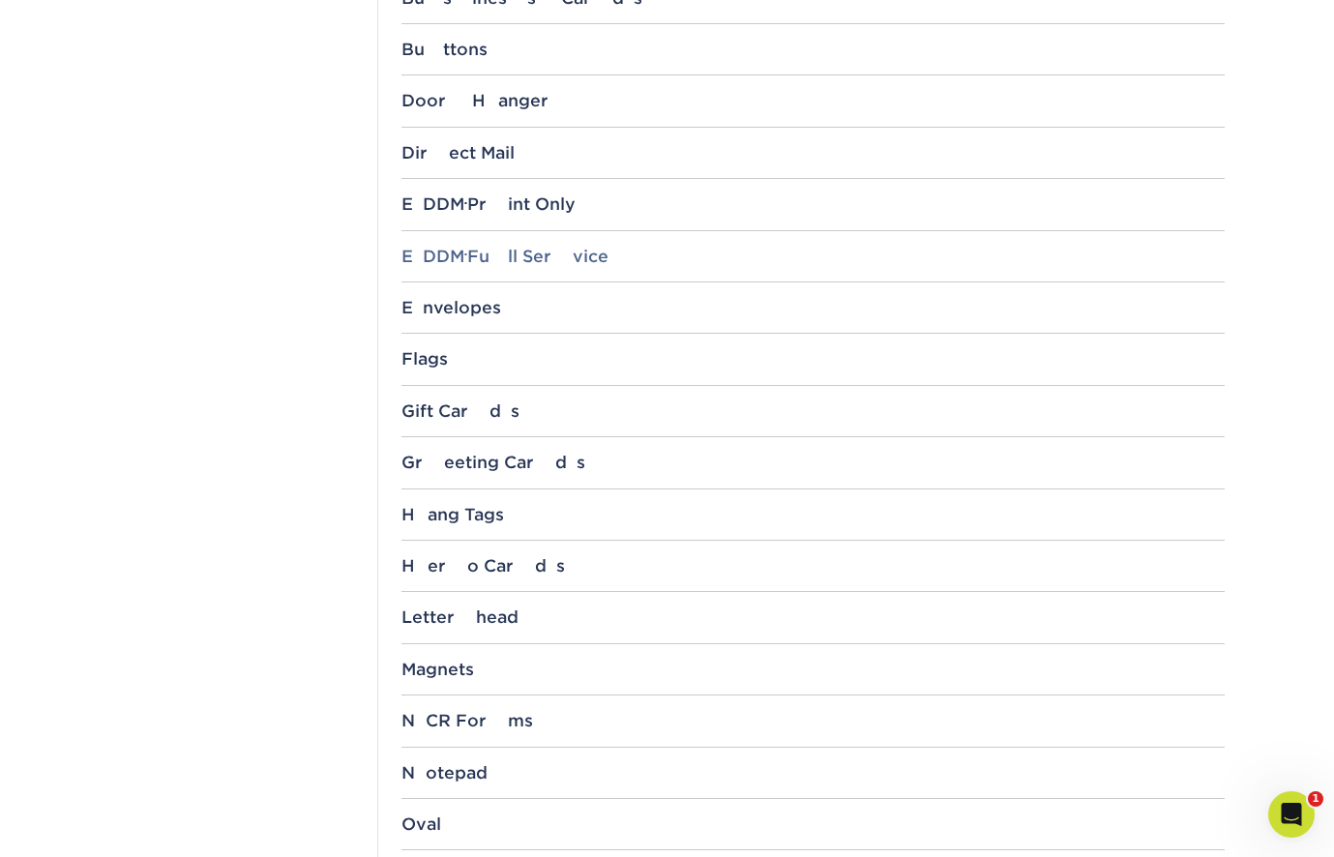
click at [489, 247] on div "EDDM ® Full Service" at bounding box center [812, 256] width 823 height 19
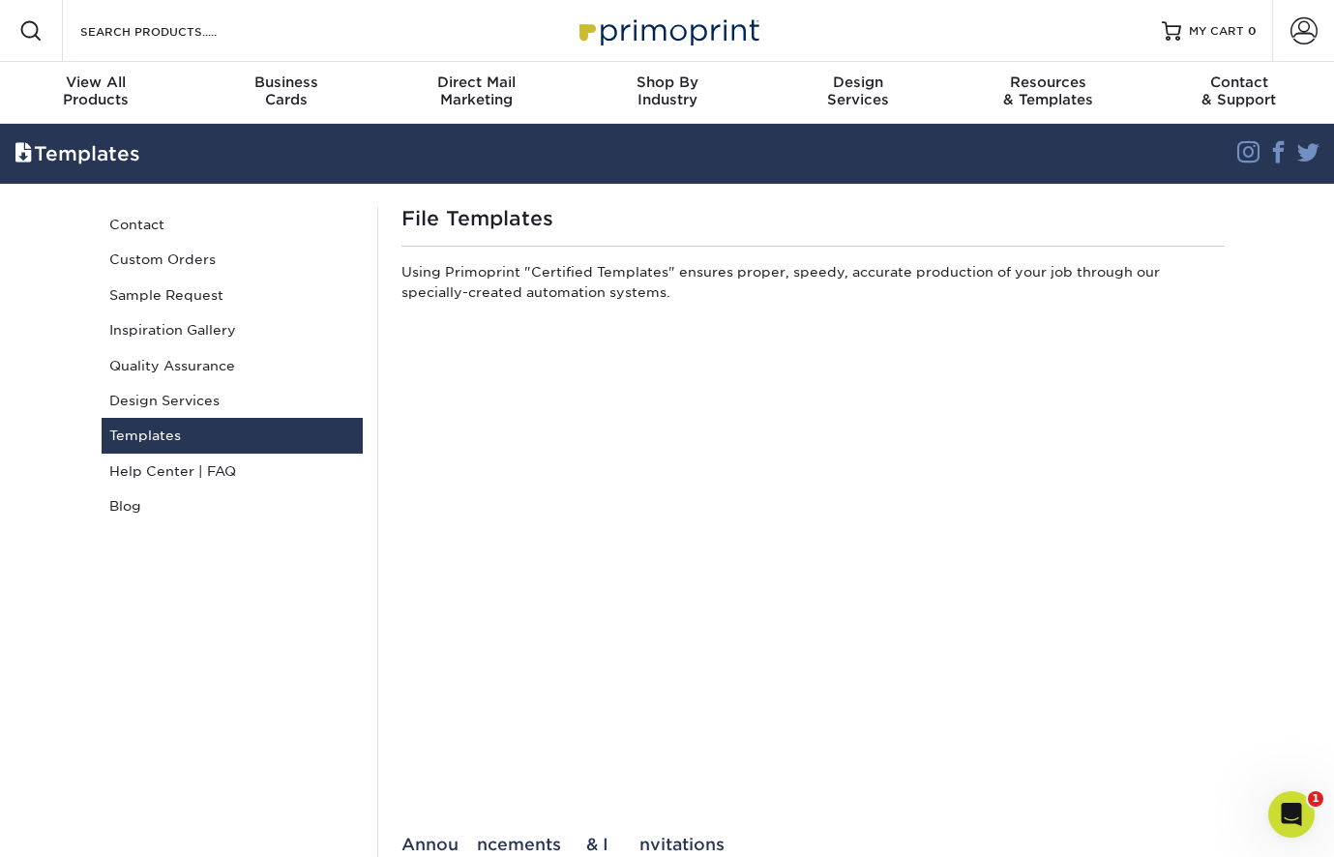
scroll to position [0, 0]
